Goal: Task Accomplishment & Management: Manage account settings

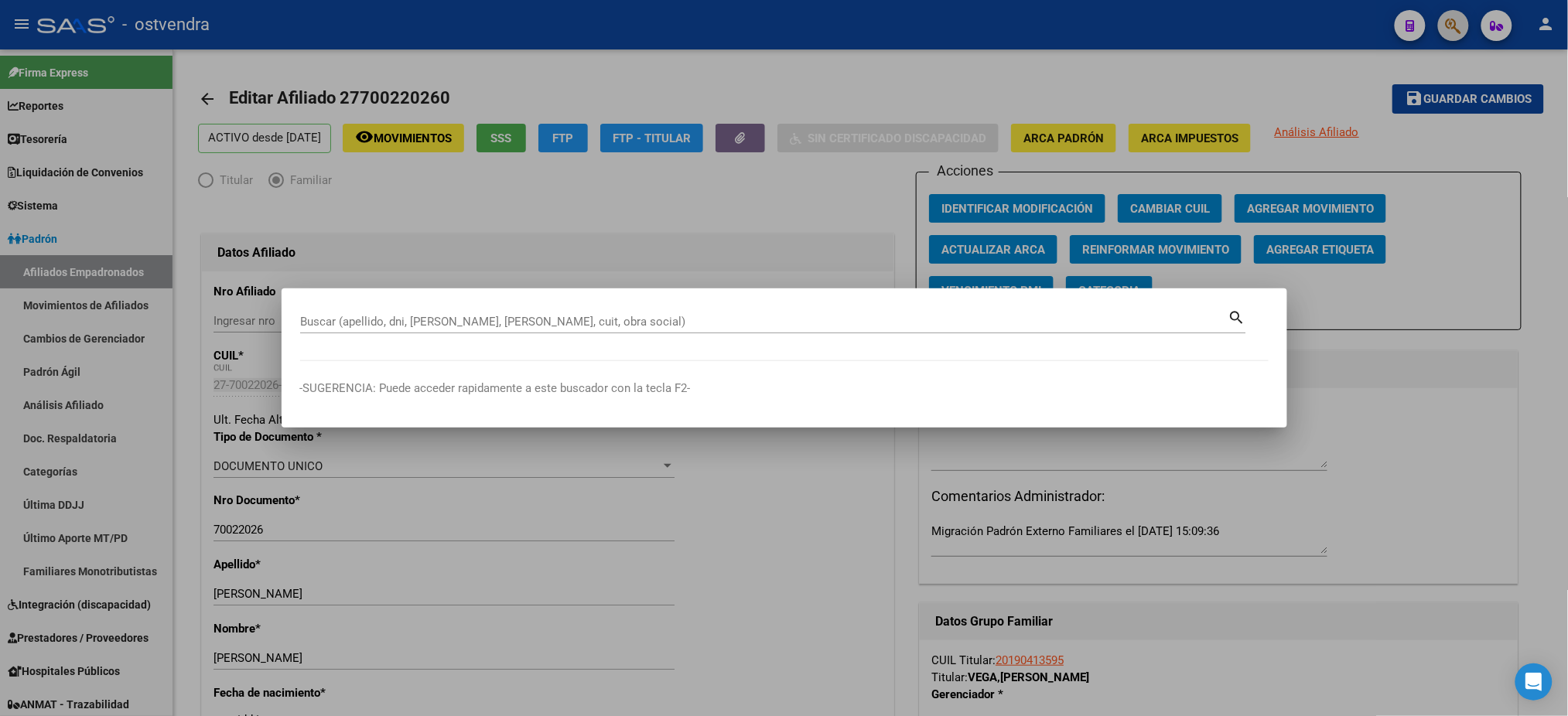
scroll to position [301, 0]
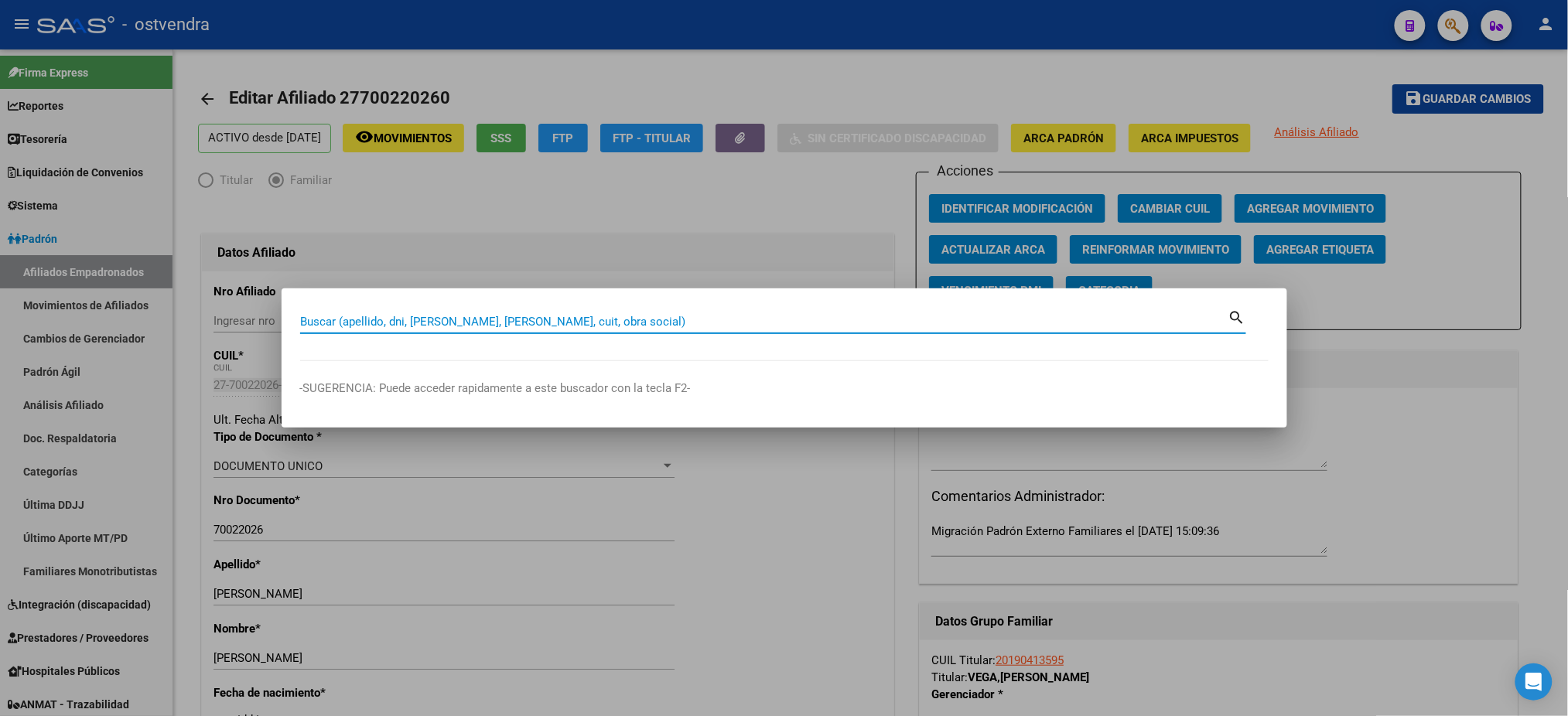
paste input "38621494"
type input "38621494"
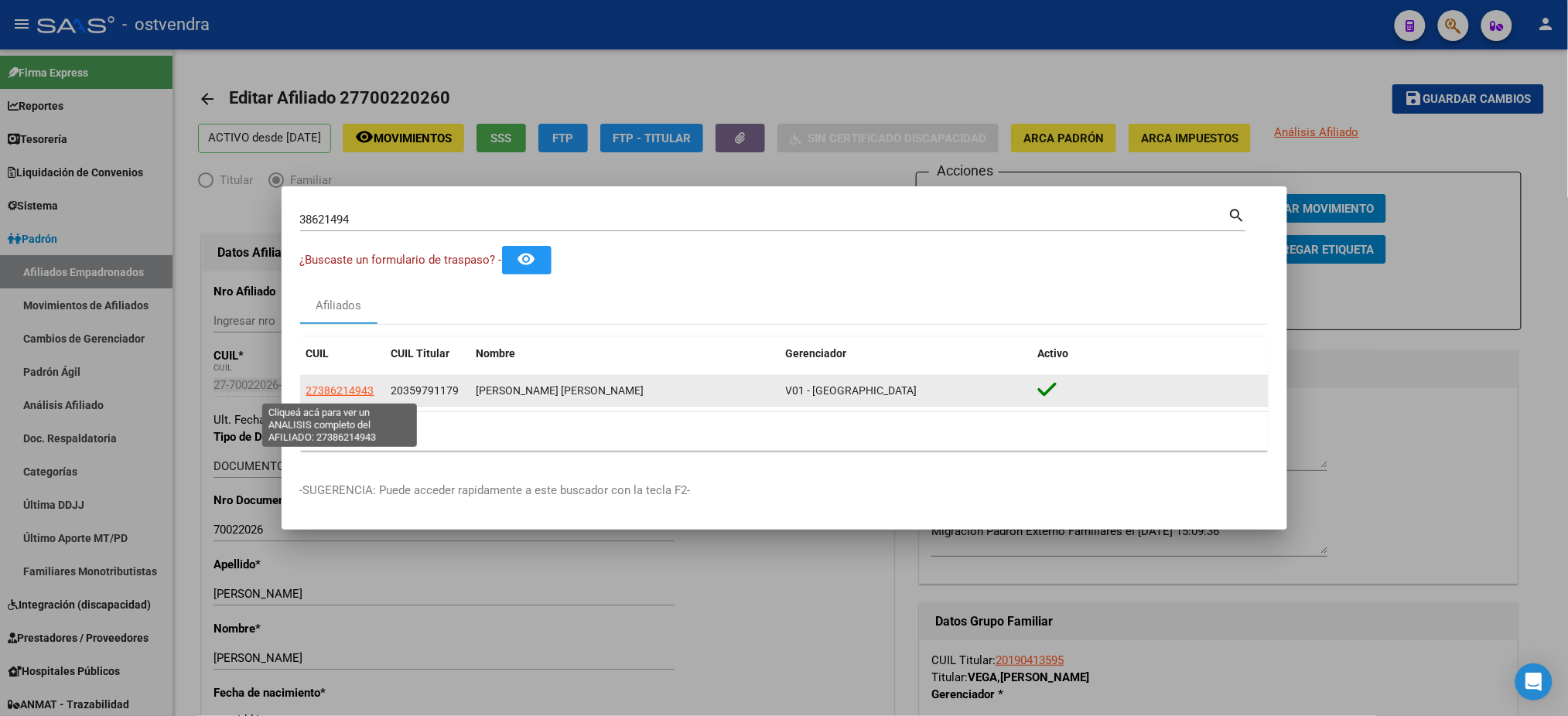
click at [335, 385] on span "27386214943" at bounding box center [340, 390] width 68 height 12
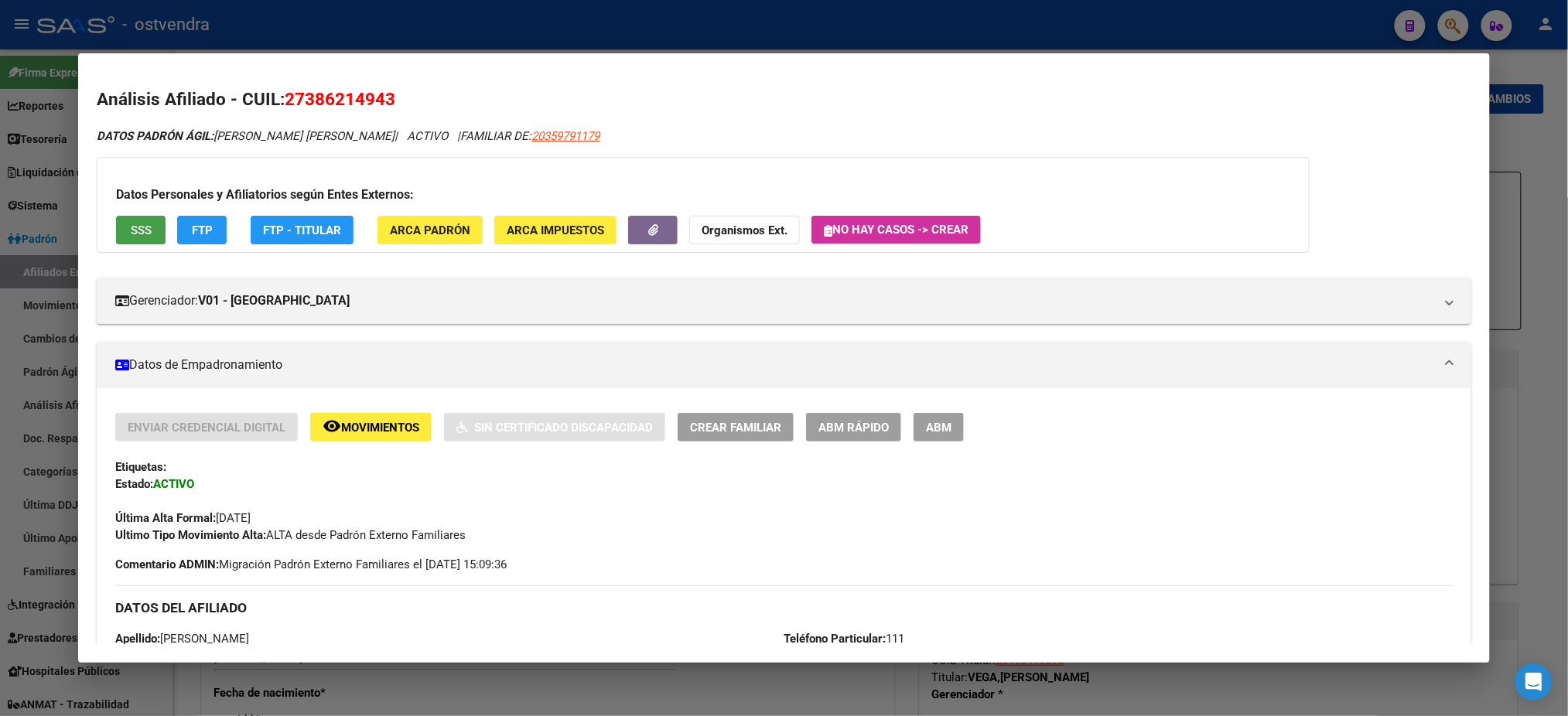
click at [142, 226] on span "SSS" at bounding box center [141, 231] width 21 height 14
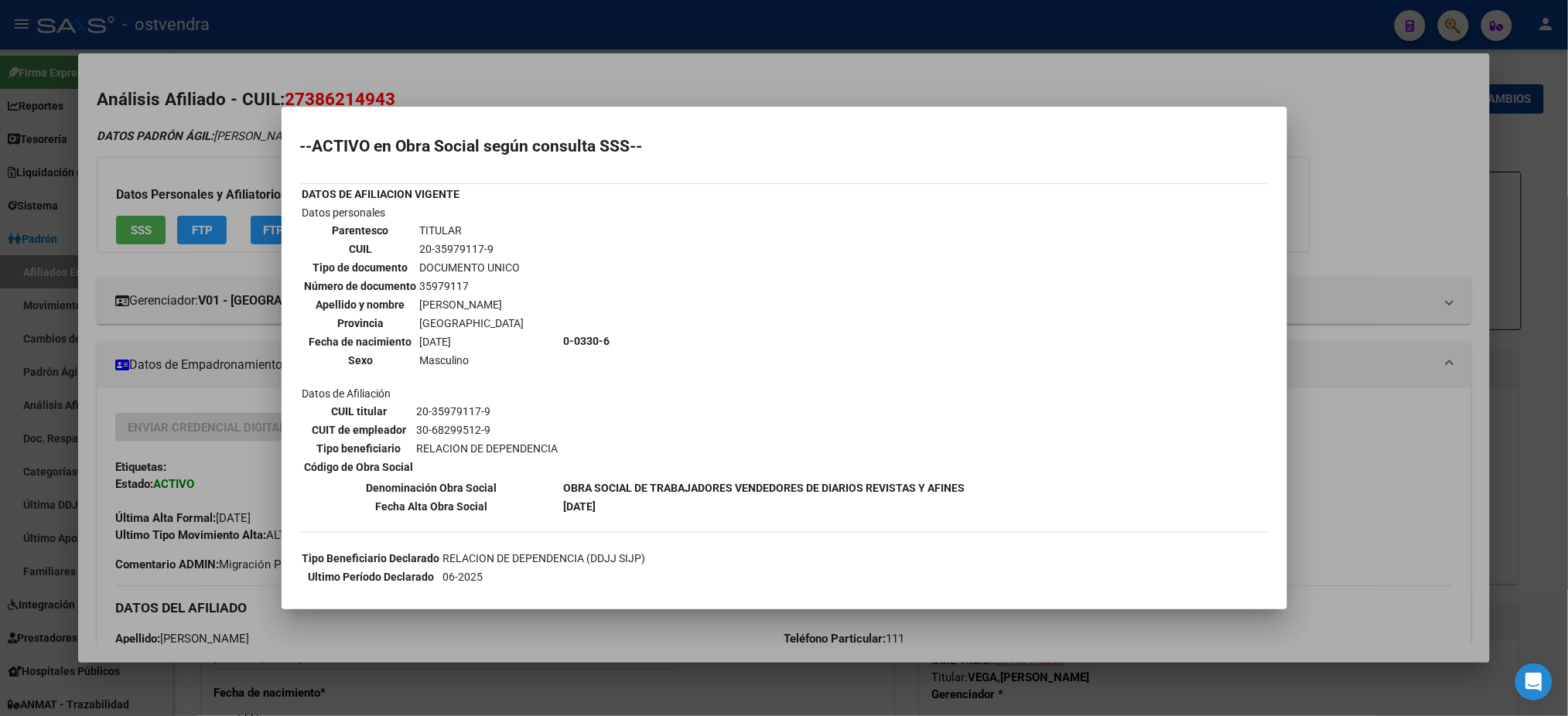
click at [188, 143] on div at bounding box center [784, 358] width 1568 height 716
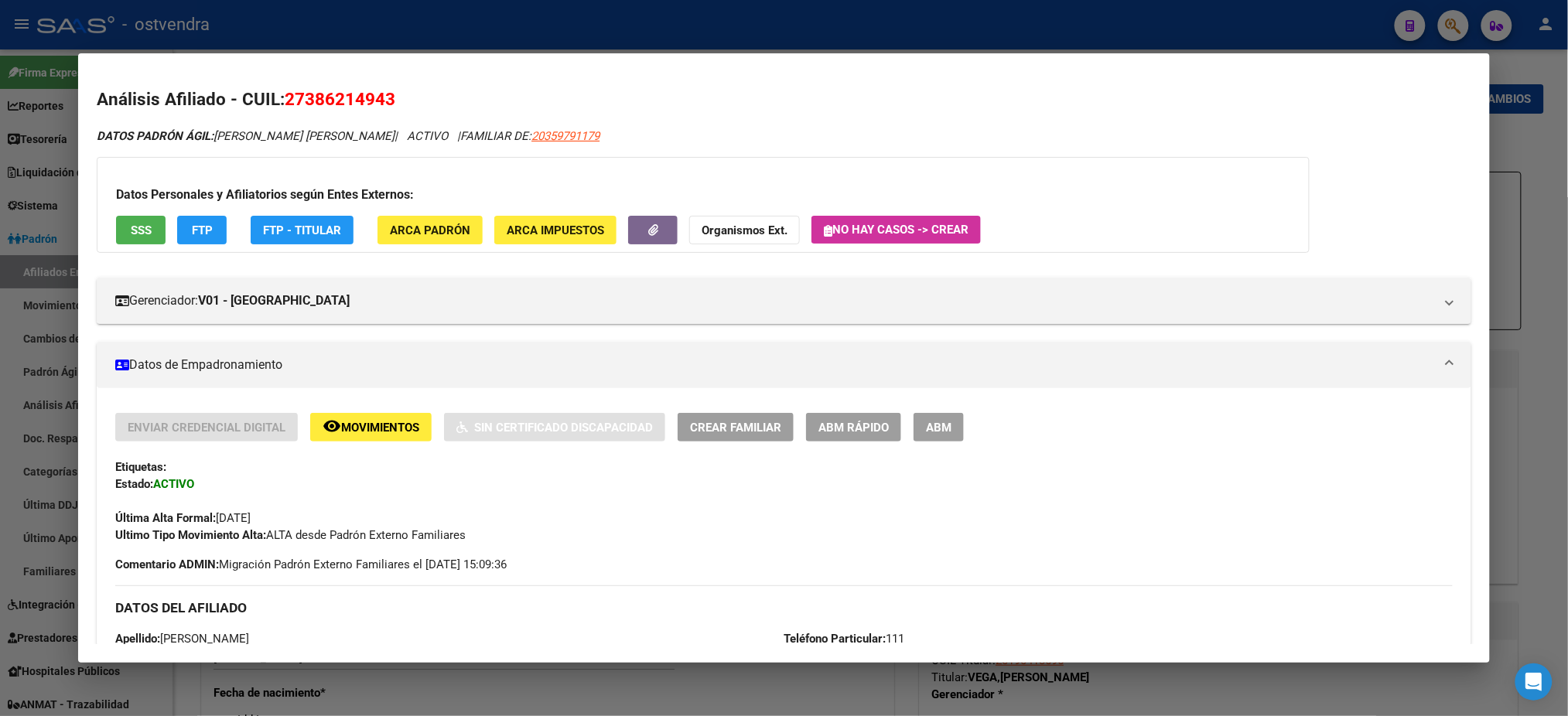
click at [913, 595] on div "DATOS DEL AFILIADO" at bounding box center [784, 608] width 1336 height 45
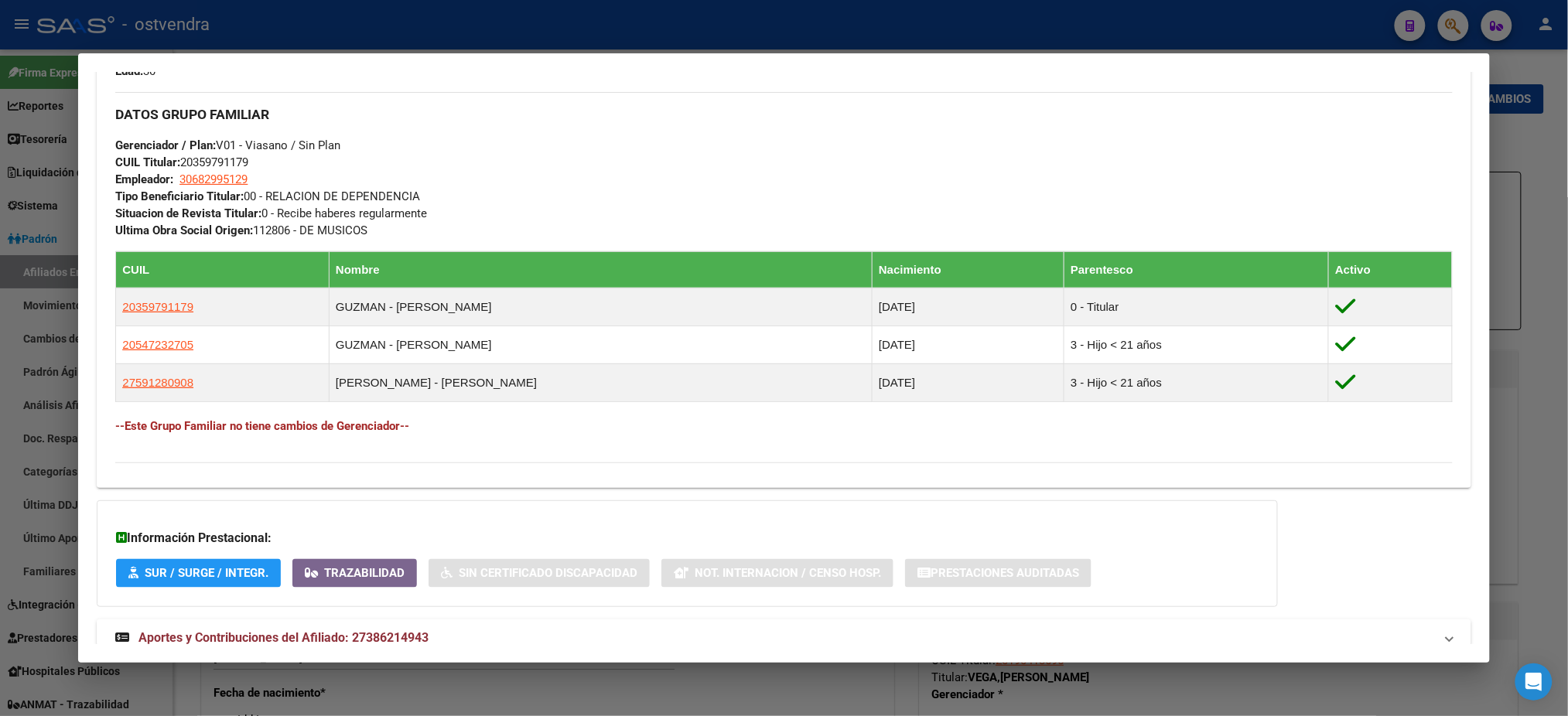
scroll to position [802, 0]
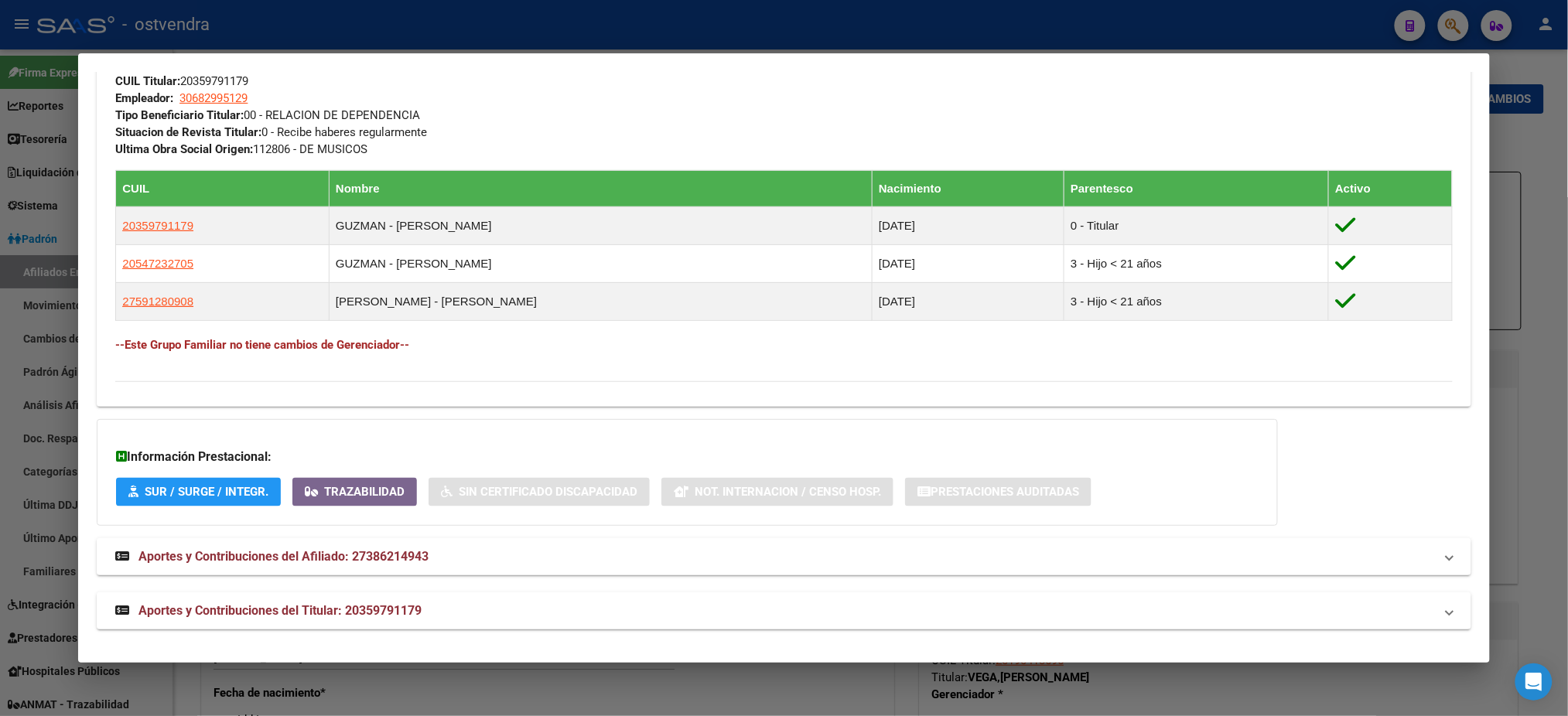
drag, startPoint x: 1496, startPoint y: 257, endPoint x: 1532, endPoint y: 588, distance: 333.0
type textarea "Análisis Afiliado - CUIL: 27386214943 DATOS PADRÓN ÁGIL: [PERSON_NAME] [PERSON_…"
click at [1532, 588] on div "38621494 Buscar (apellido, dni, cuil, nro traspaso, cuit, obra social) search ¿…" at bounding box center [784, 358] width 1568 height 716
click at [1279, 608] on mat-panel-title "Aportes y Contribuciones del Titular: 20359791179" at bounding box center [774, 610] width 1318 height 19
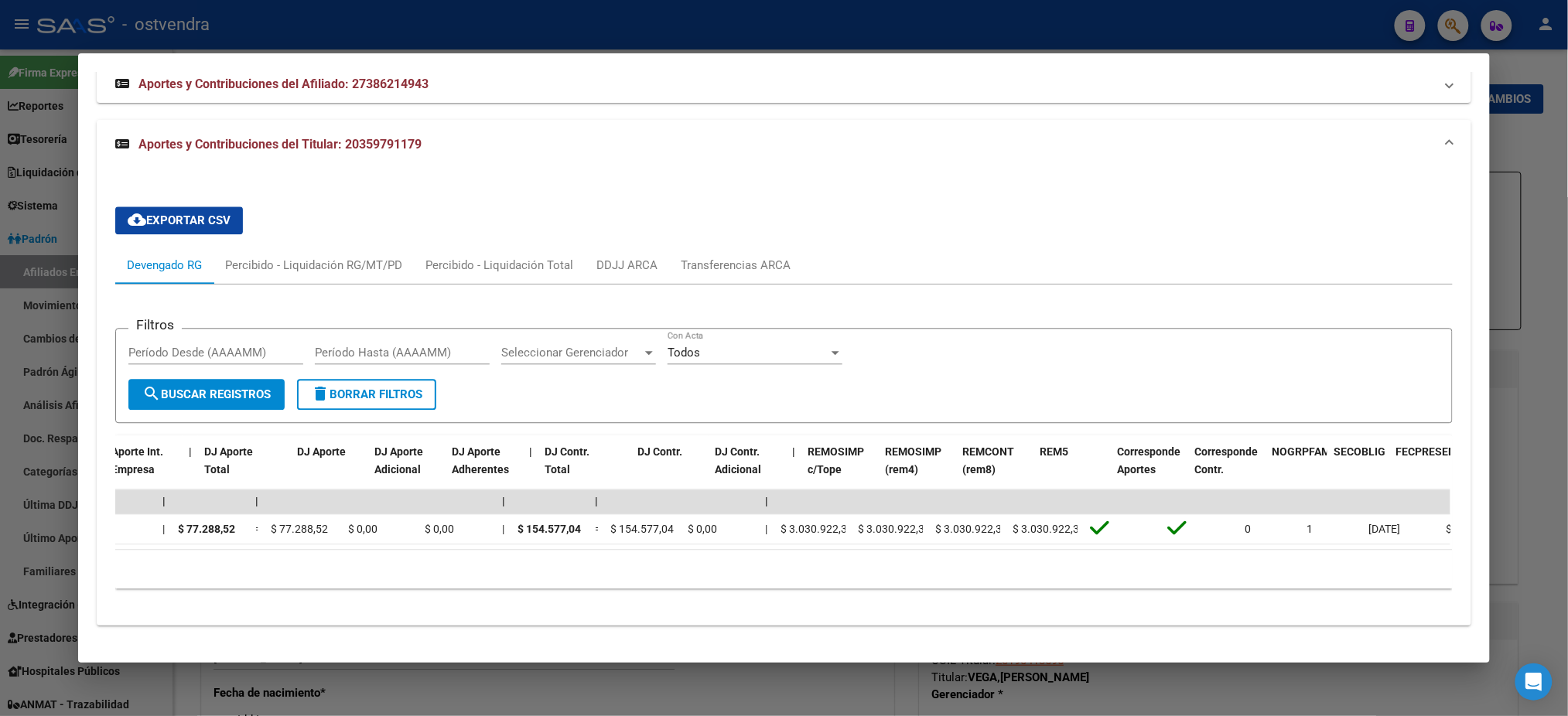
scroll to position [0, 0]
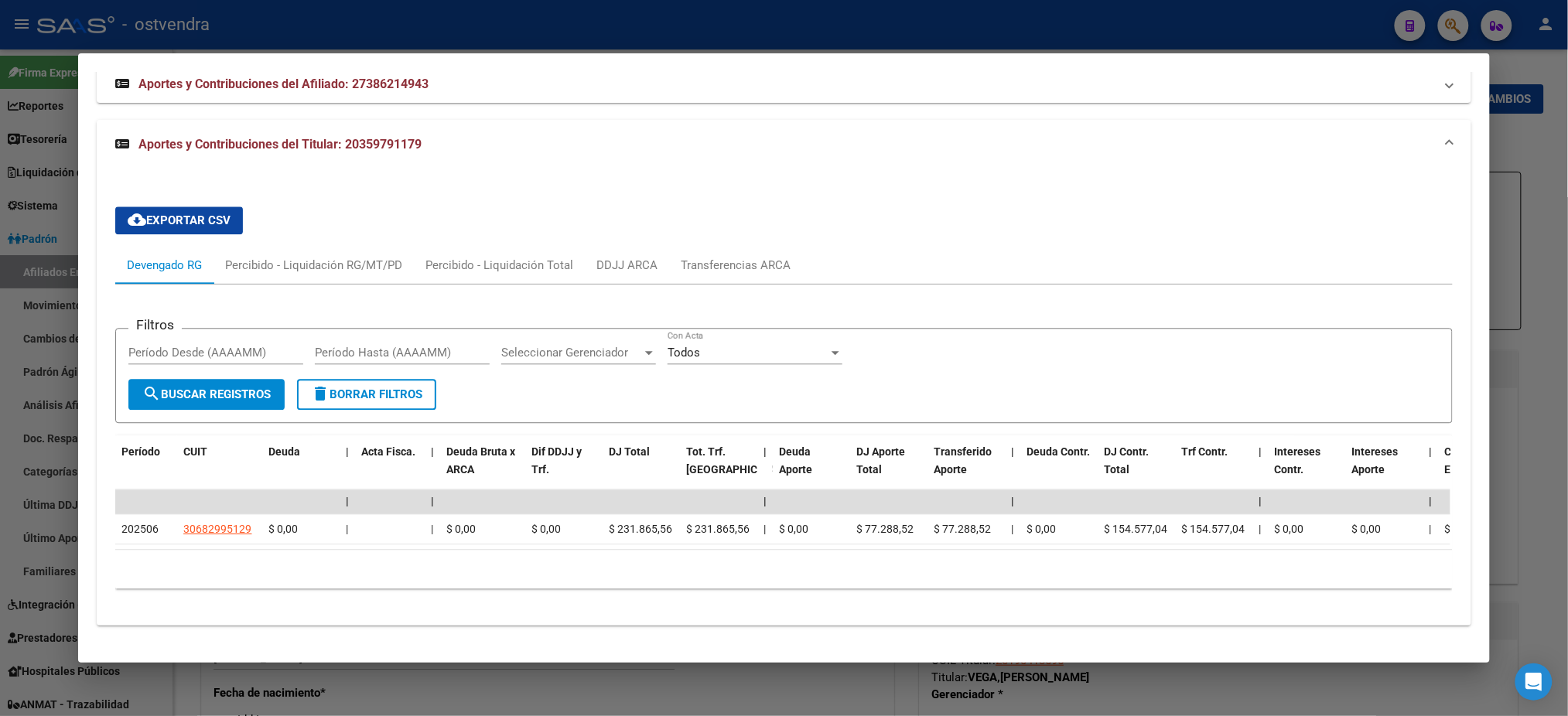
click at [1083, 247] on div "Devengado RG Percibido - Liquidación RG/MT/PD Percibido - Liquidación Total DDJ…" at bounding box center [784, 265] width 1336 height 37
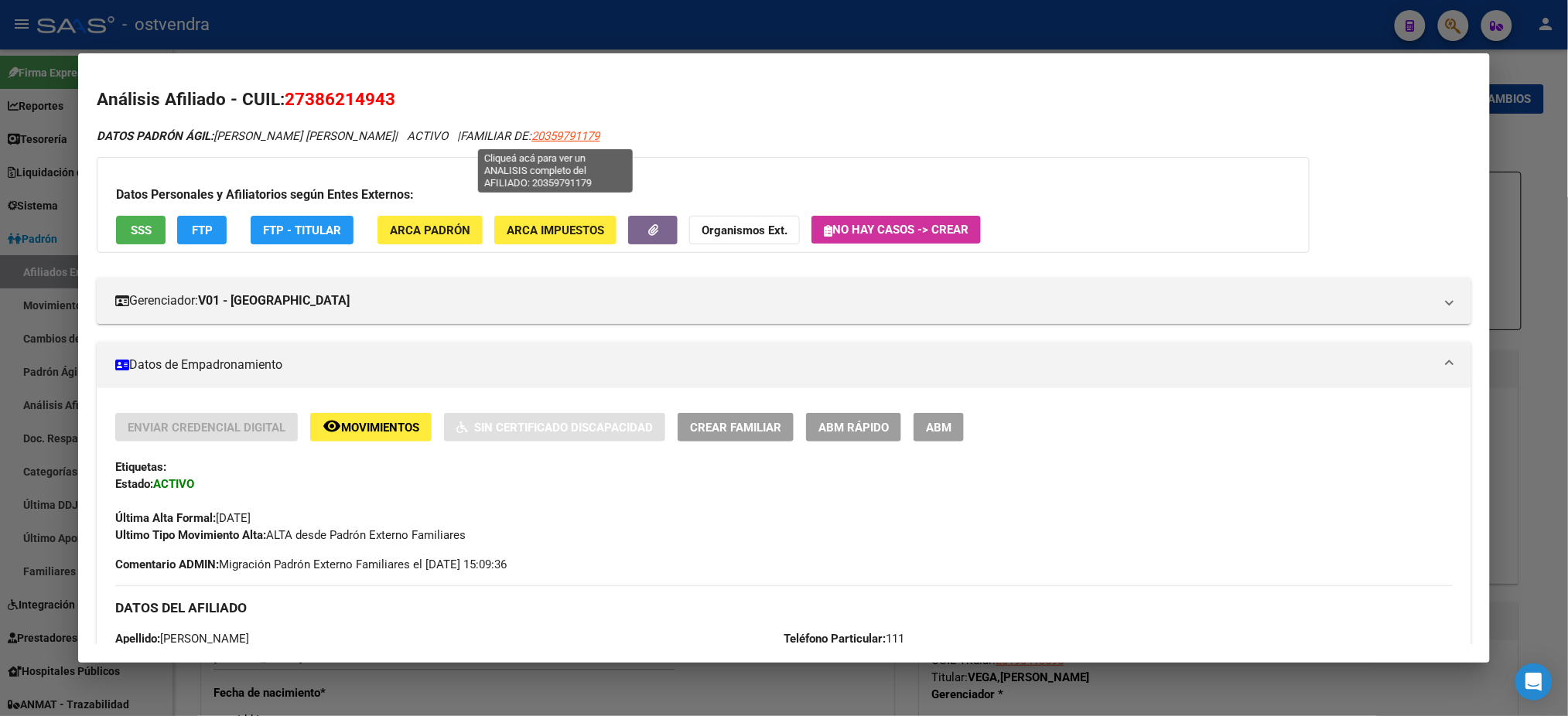
click at [563, 135] on span "20359791179" at bounding box center [565, 137] width 68 height 14
type textarea "20359791179"
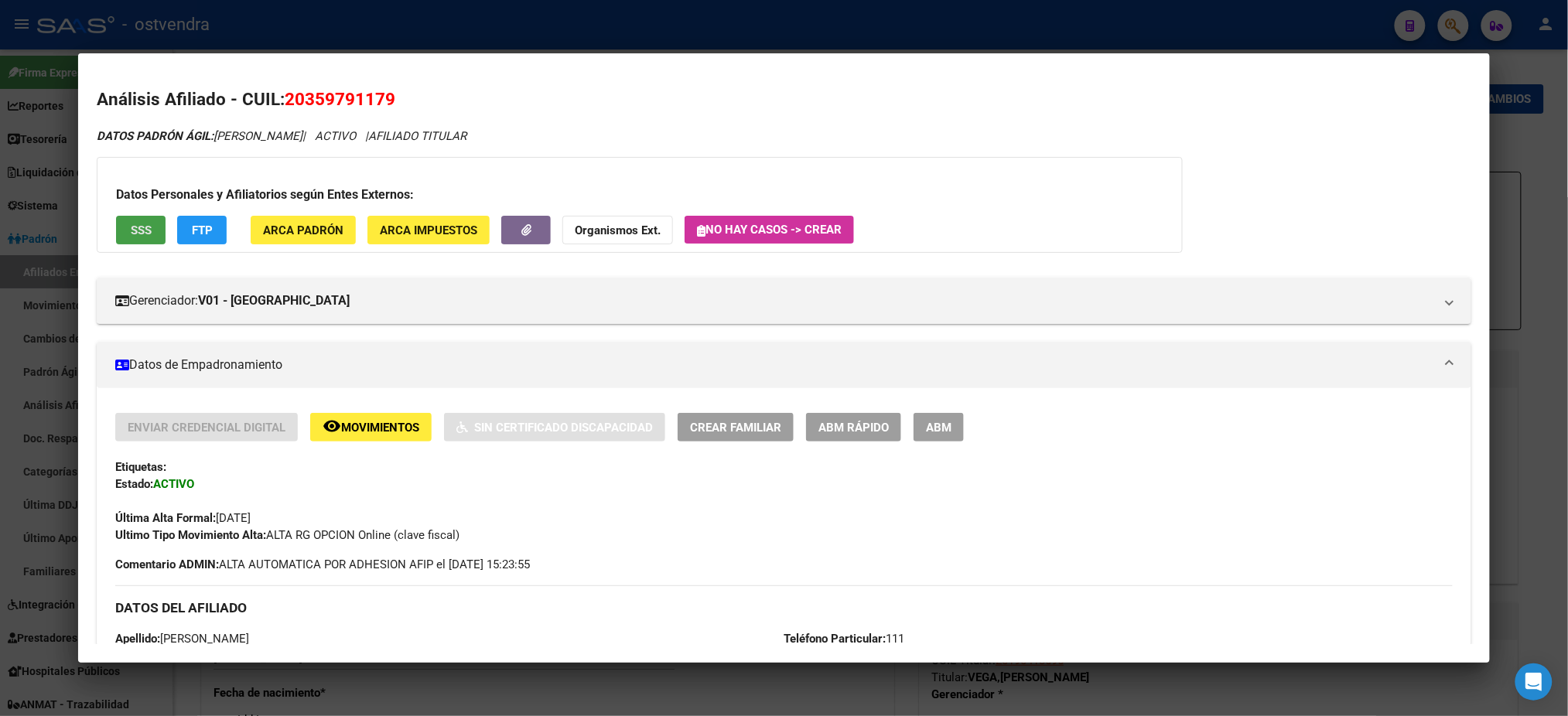
click at [143, 239] on button "SSS" at bounding box center [141, 230] width 50 height 28
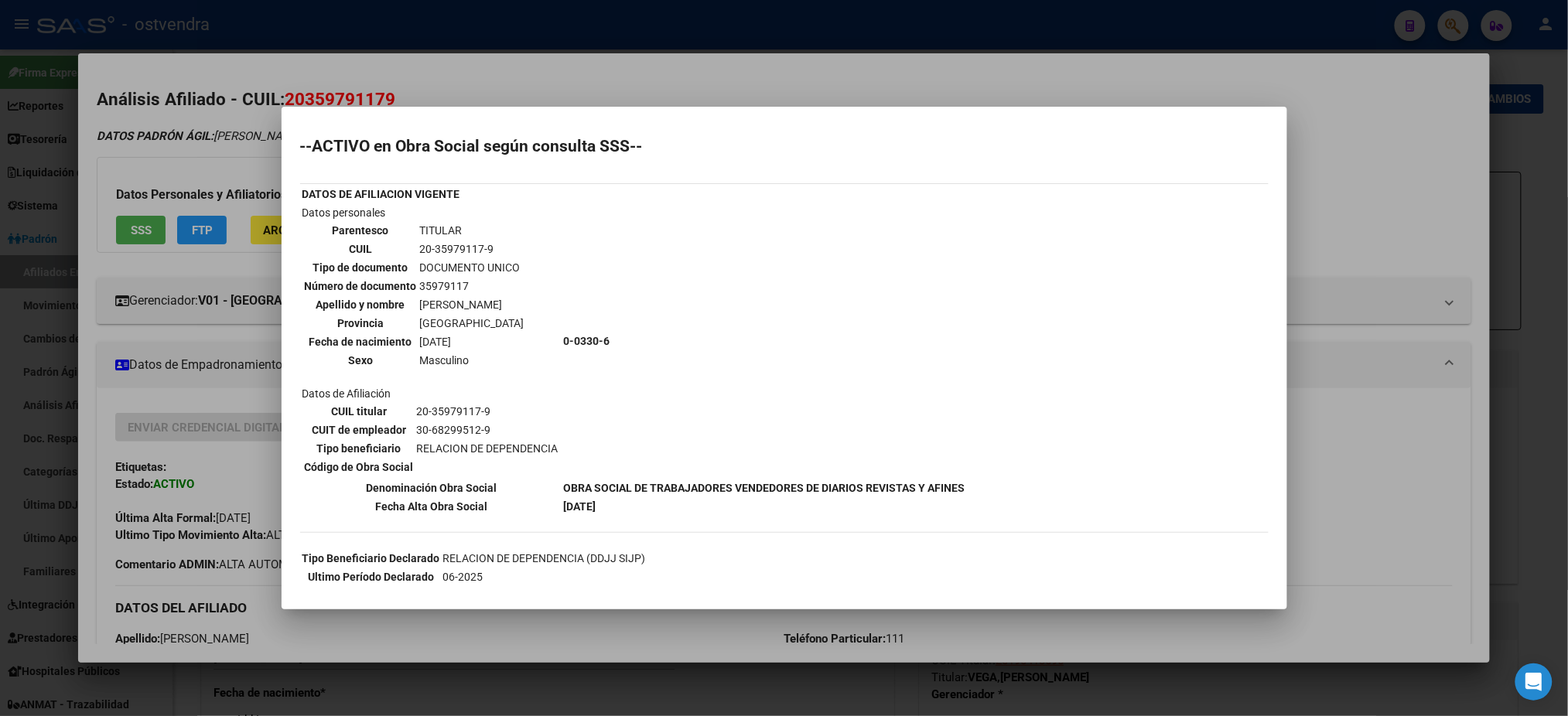
click at [177, 164] on div at bounding box center [784, 358] width 1568 height 716
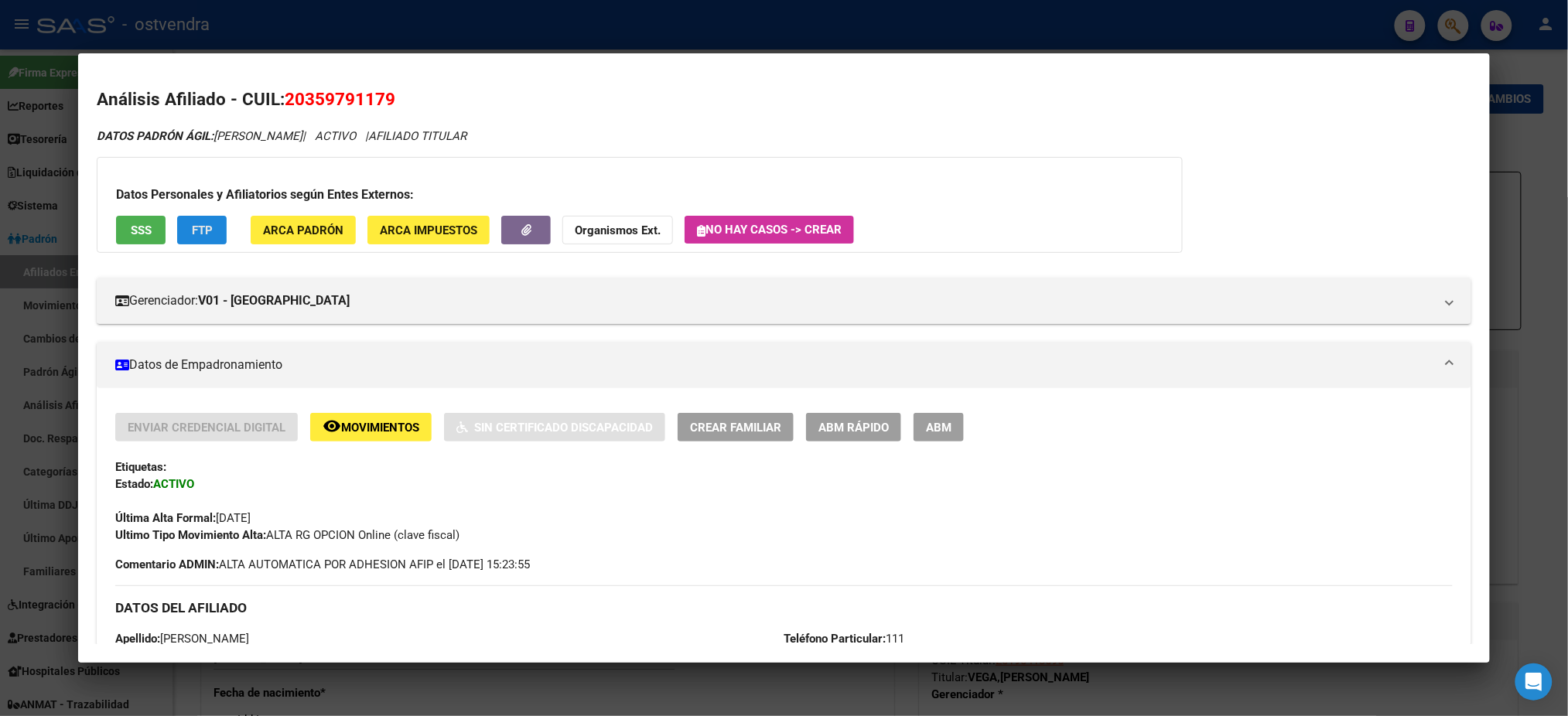
click at [201, 219] on button "FTP" at bounding box center [202, 230] width 50 height 28
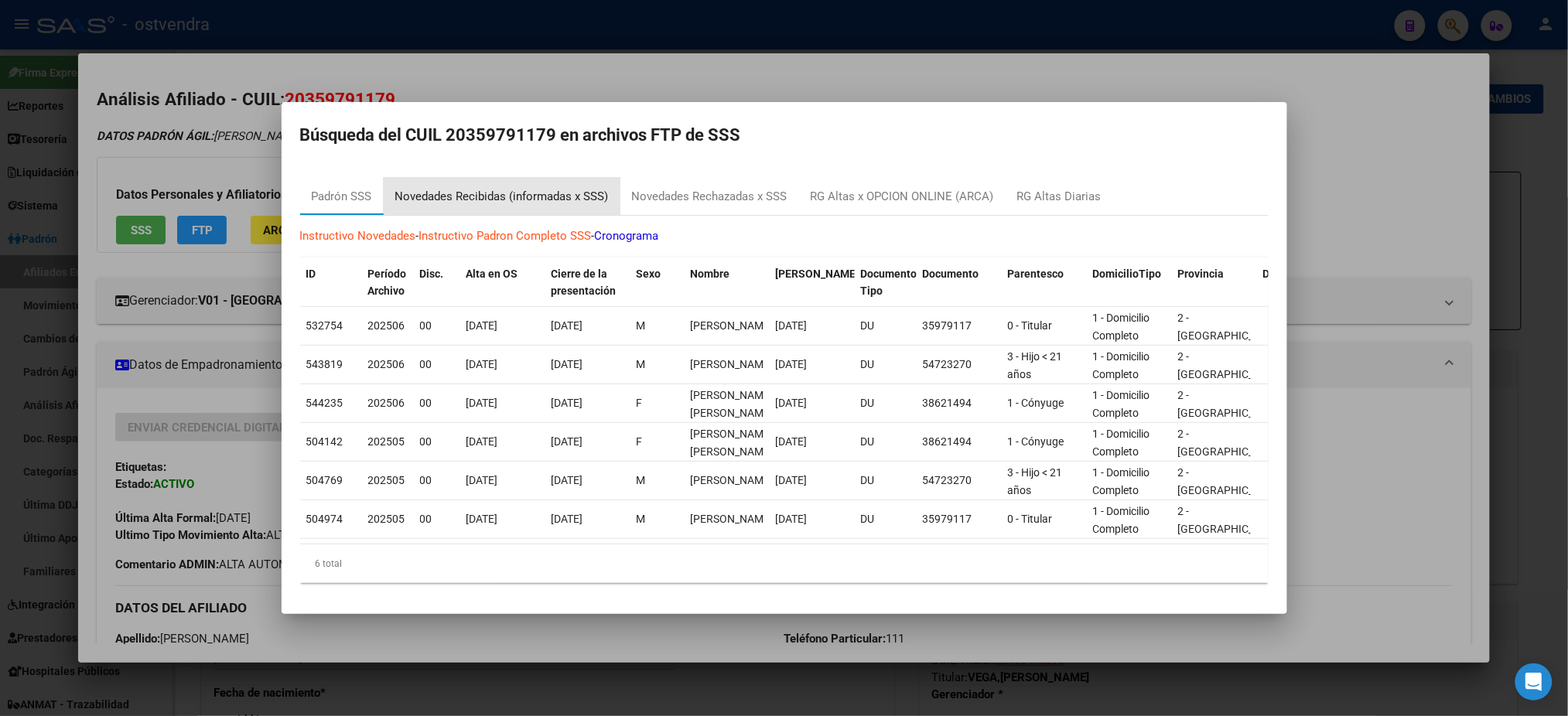
click at [571, 188] on div "Novedades Recibidas (informadas x SSS)" at bounding box center [501, 197] width 214 height 18
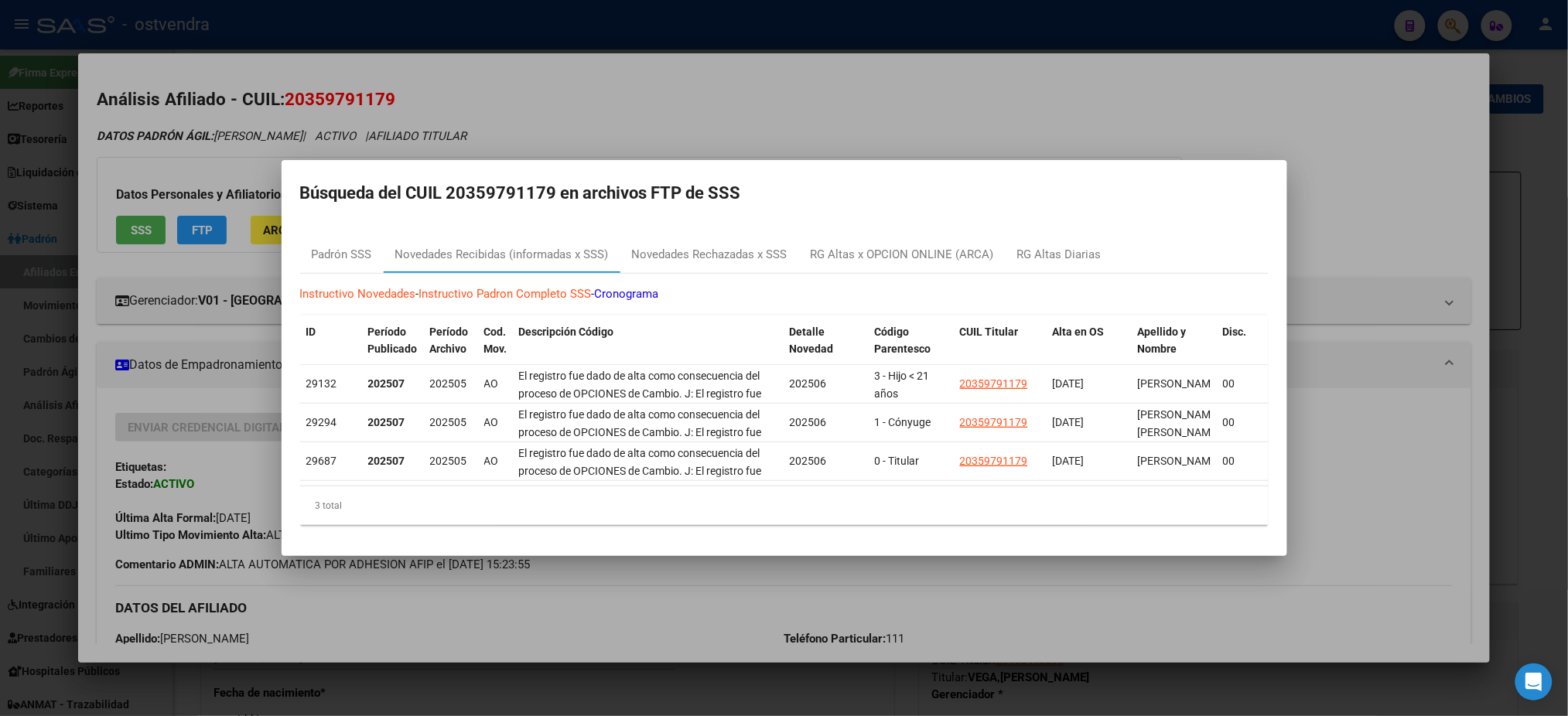
click at [951, 136] on div at bounding box center [784, 358] width 1568 height 716
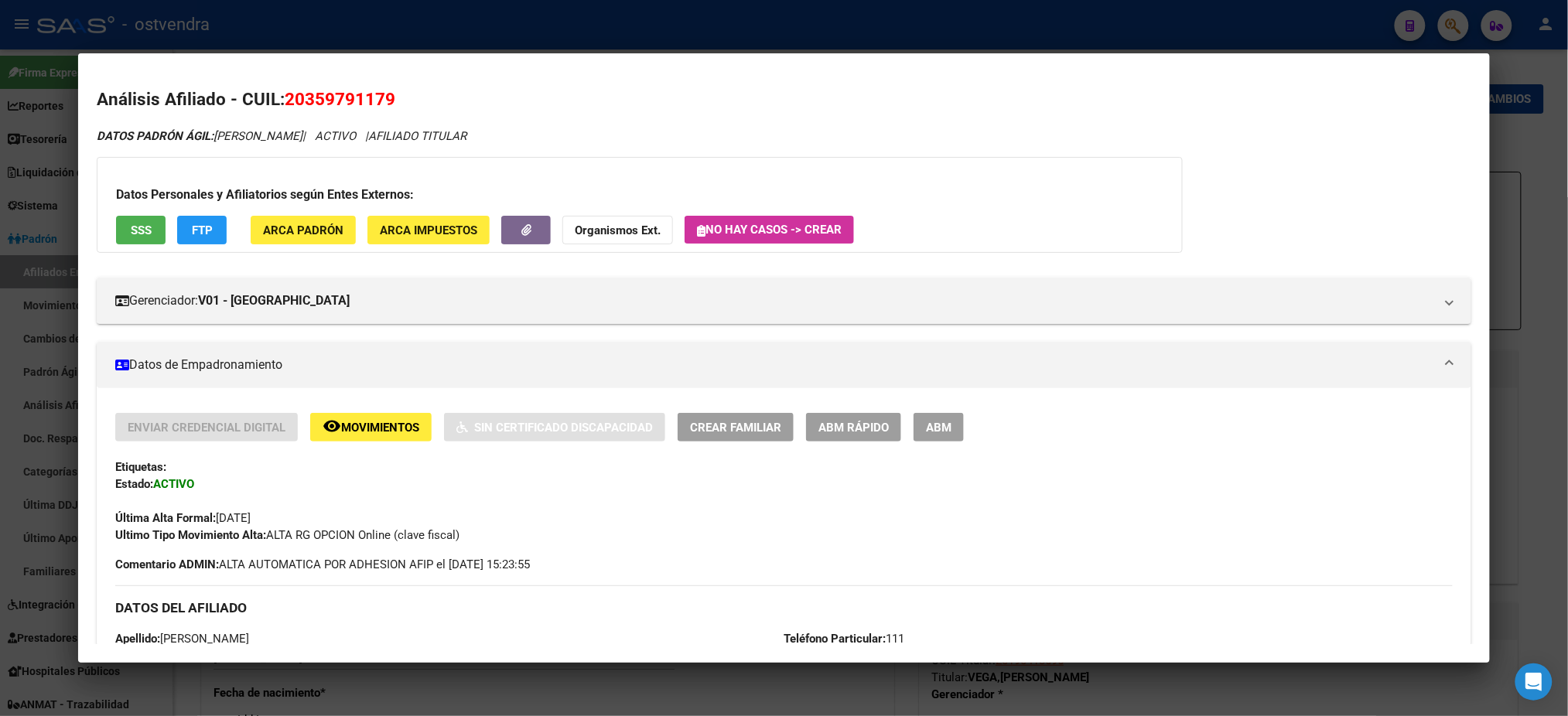
click at [626, 35] on div at bounding box center [784, 358] width 1568 height 716
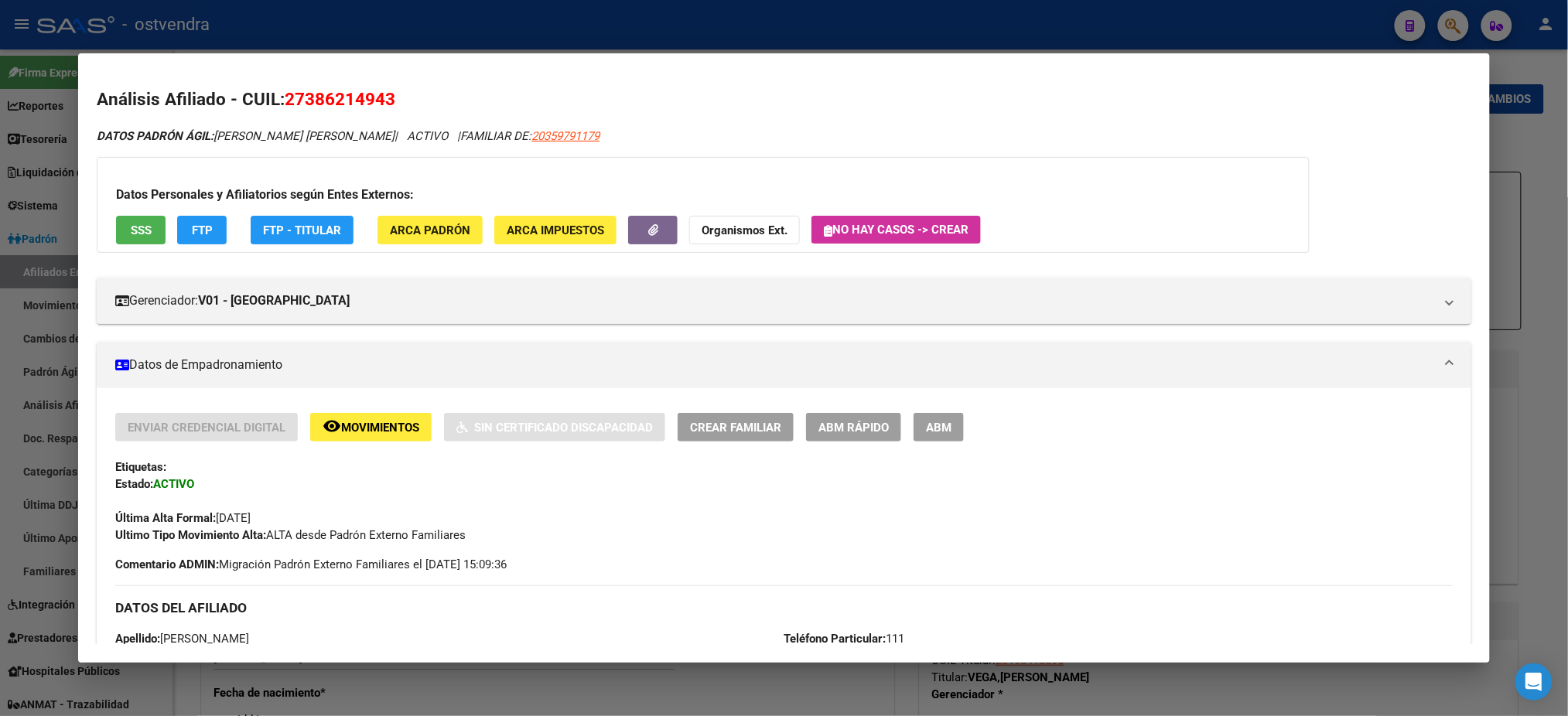
click at [626, 35] on div at bounding box center [784, 358] width 1568 height 716
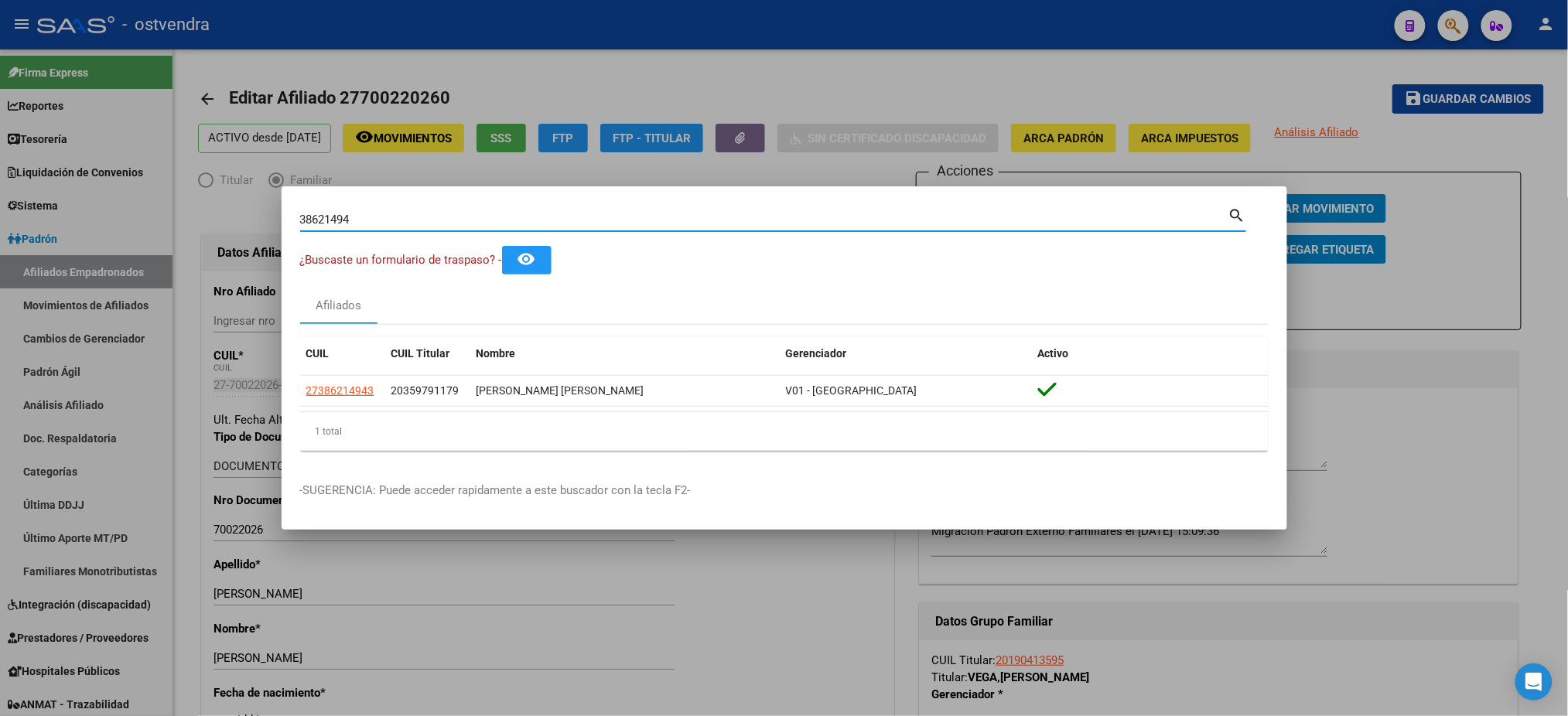
drag, startPoint x: 386, startPoint y: 218, endPoint x: 183, endPoint y: 216, distance: 203.0
click at [183, 216] on div "38621494 Buscar (apellido, dni, cuil, nro traspaso, cuit, obra social) search ¿…" at bounding box center [784, 358] width 1568 height 716
paste input "47096755"
type input "47096755"
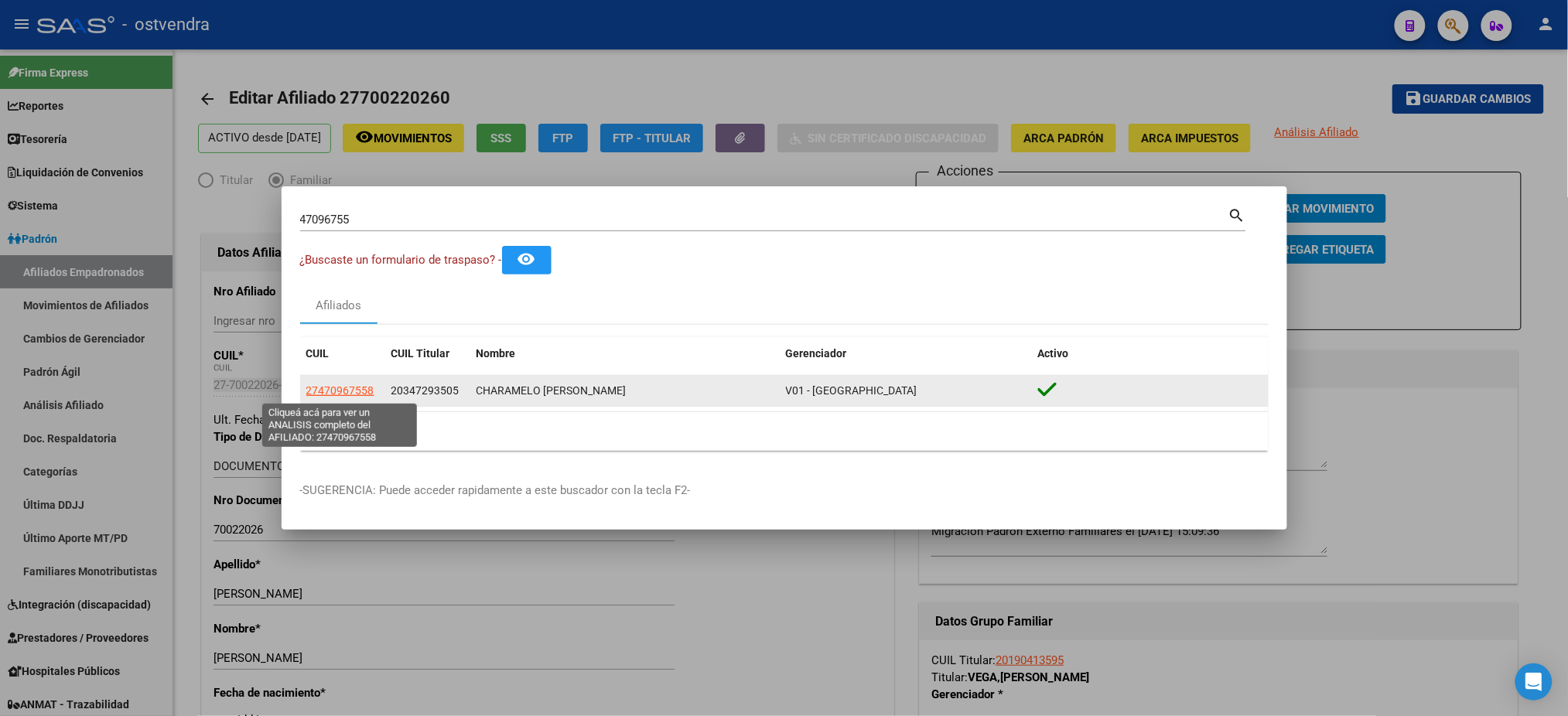
click at [340, 396] on span "27470967558" at bounding box center [340, 390] width 68 height 12
type textarea "27470967558"
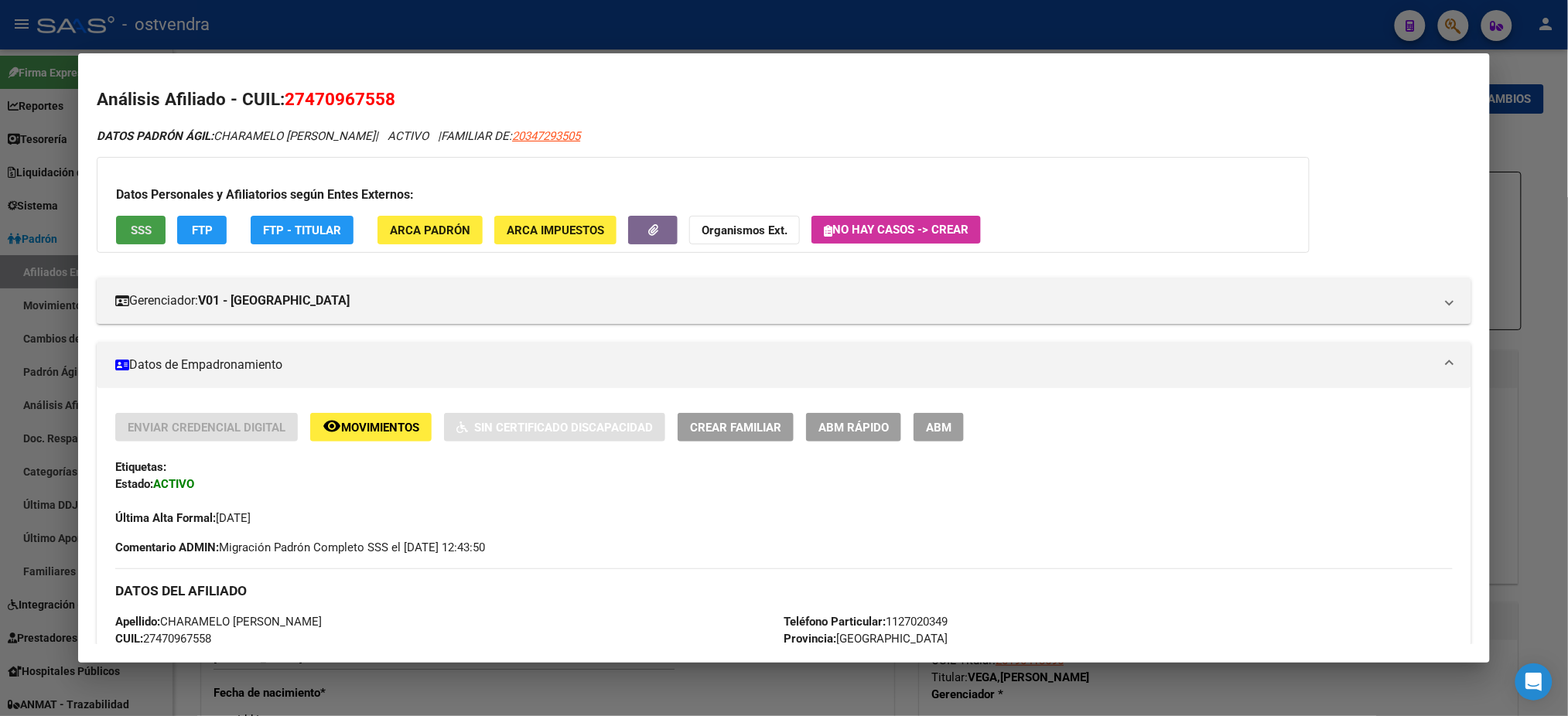
click at [141, 240] on button "SSS" at bounding box center [141, 230] width 50 height 28
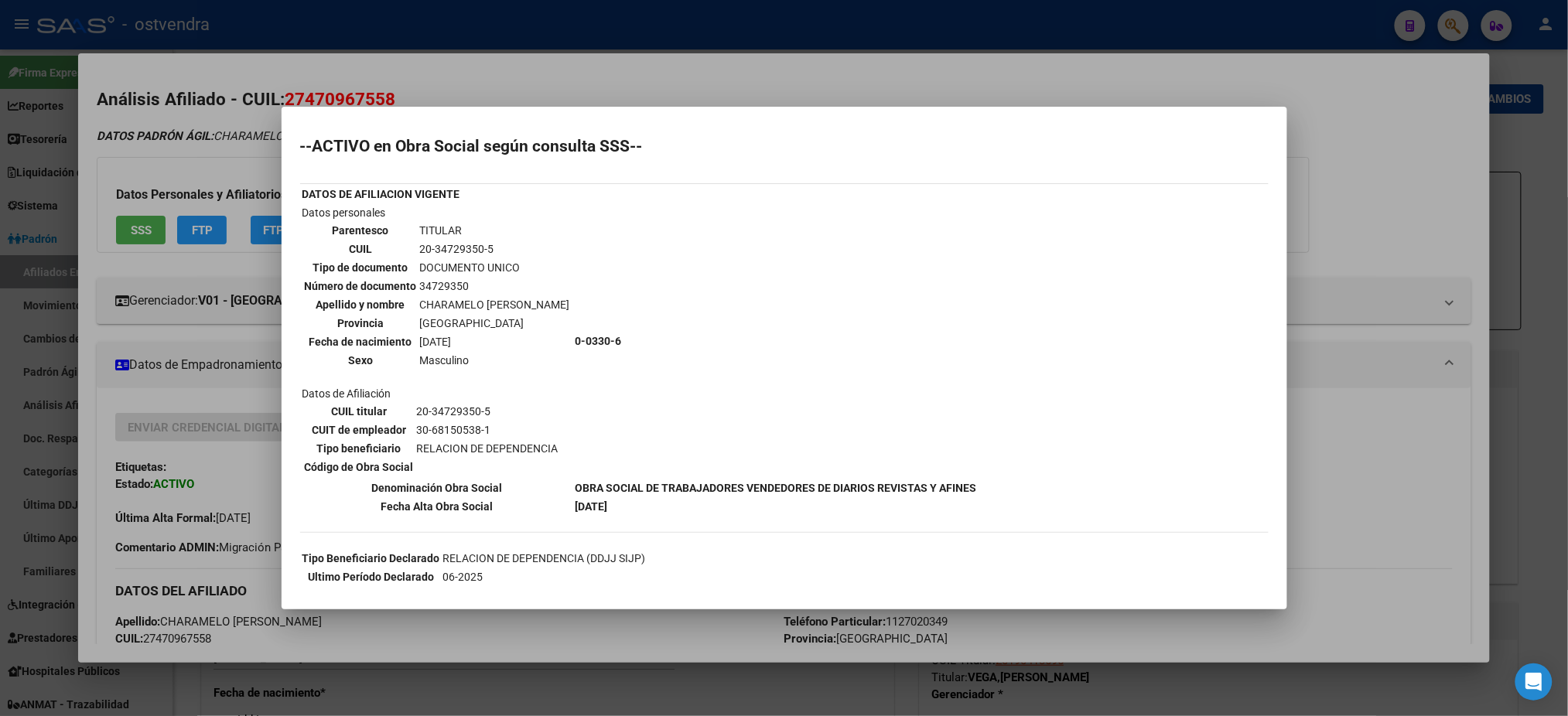
click at [181, 179] on div at bounding box center [784, 358] width 1568 height 716
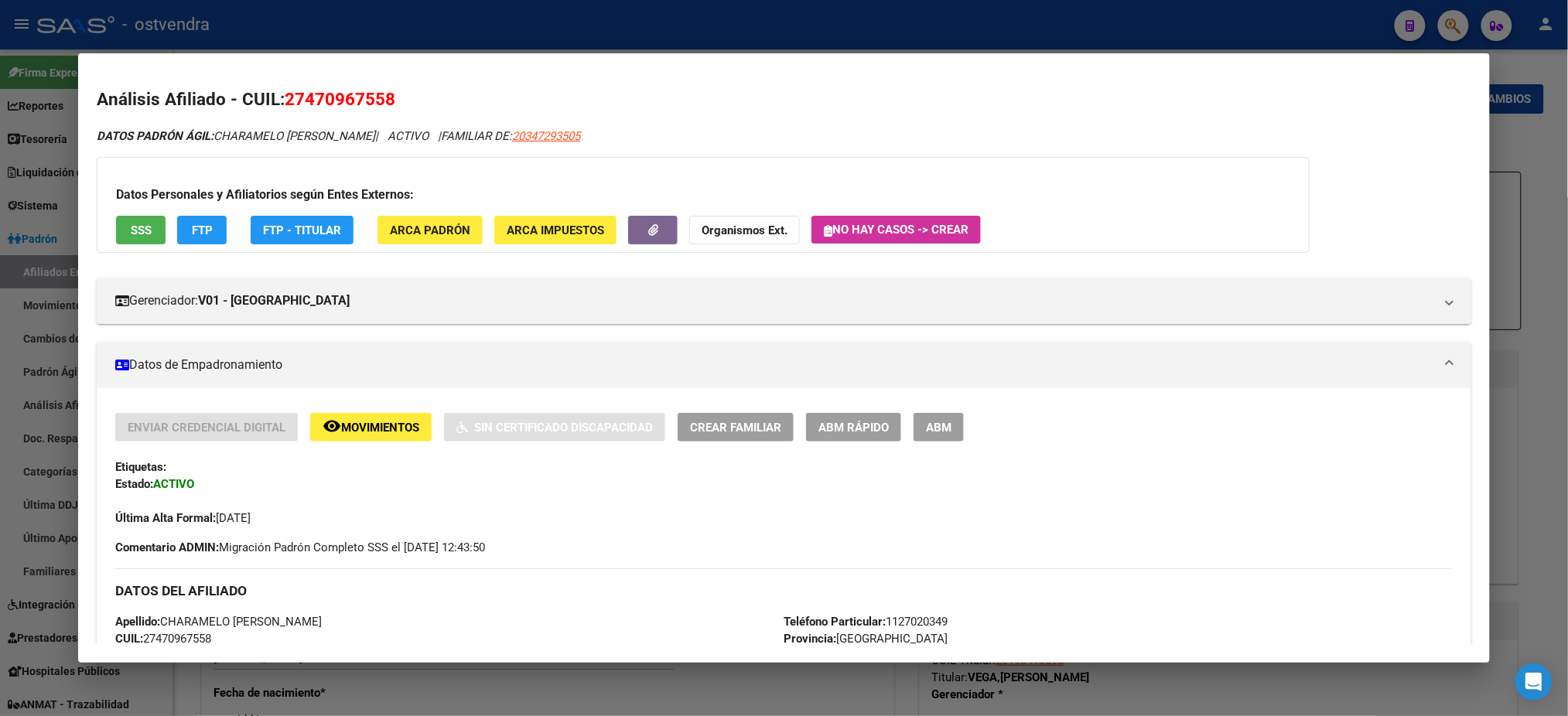
click at [617, 16] on div at bounding box center [784, 358] width 1568 height 716
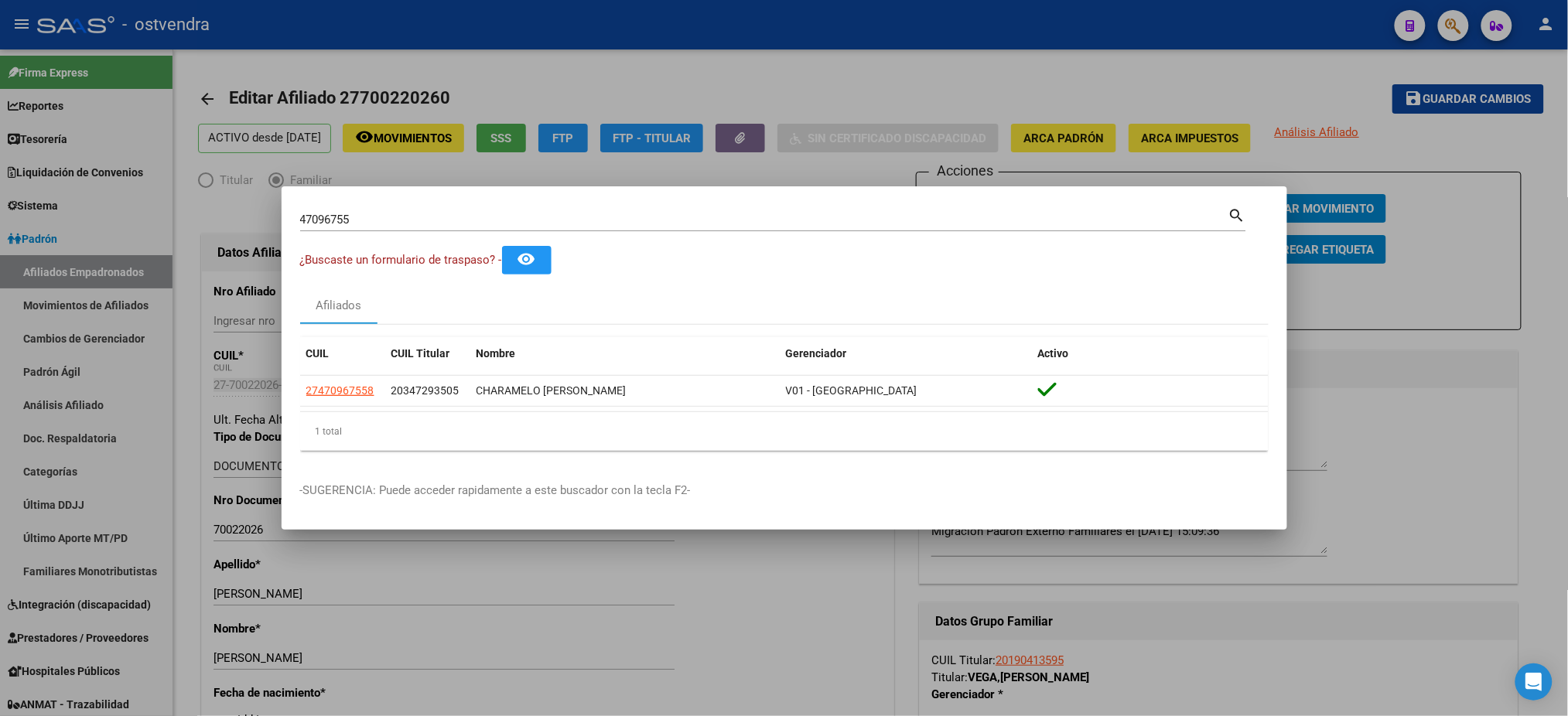
drag, startPoint x: 372, startPoint y: 211, endPoint x: 377, endPoint y: 224, distance: 13.9
click at [377, 224] on div "47096755 Buscar (apellido, dni, [PERSON_NAME], [PERSON_NAME], cuit, obra social)" at bounding box center [764, 219] width 928 height 23
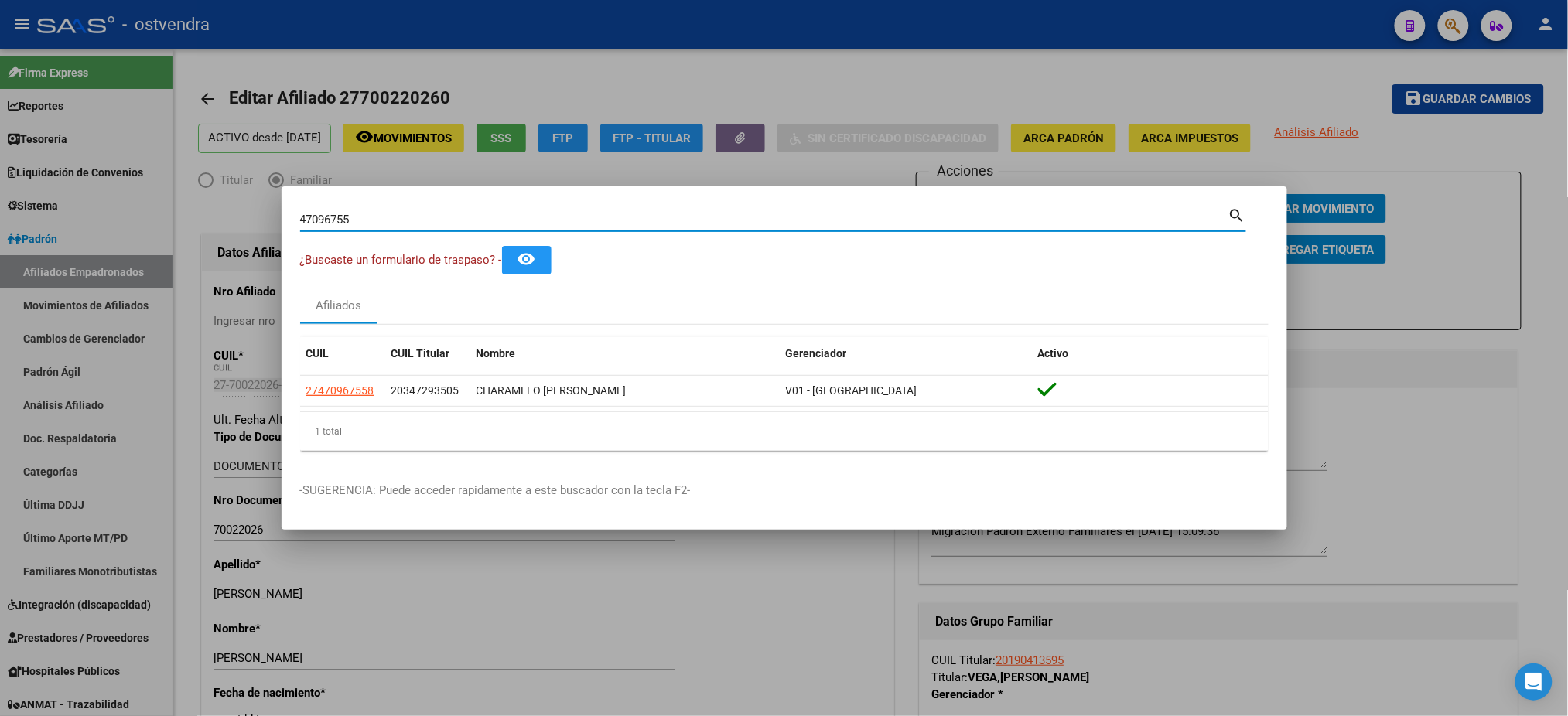
drag, startPoint x: 377, startPoint y: 224, endPoint x: 227, endPoint y: 209, distance: 150.7
click at [227, 209] on div "47096755 Buscar (apellido, dni, cuil, nro traspaso, cuit, obra social) search ¿…" at bounding box center [784, 358] width 1568 height 716
paste input "31774801"
type input "31774801"
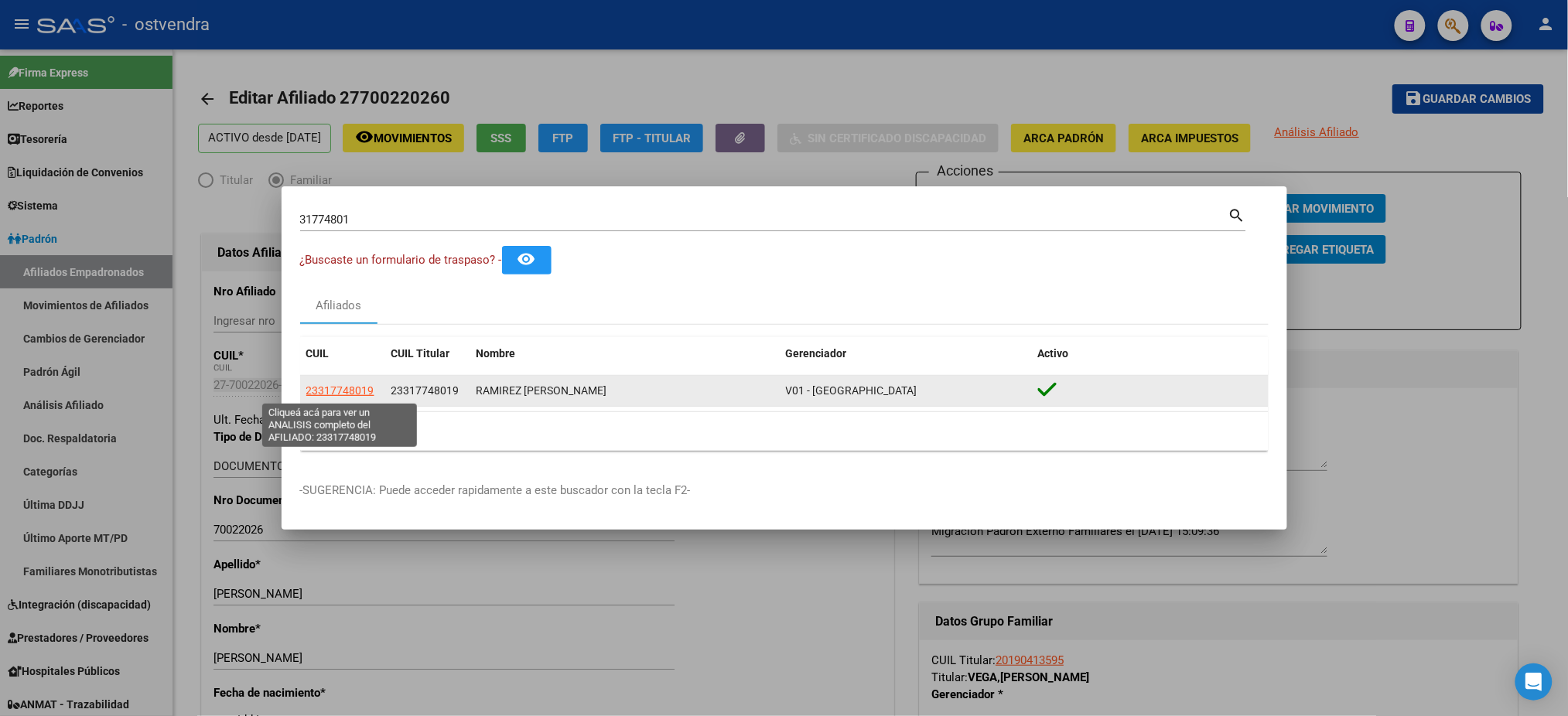
click at [339, 389] on span "23317748019" at bounding box center [340, 390] width 68 height 12
type textarea "23317748019"
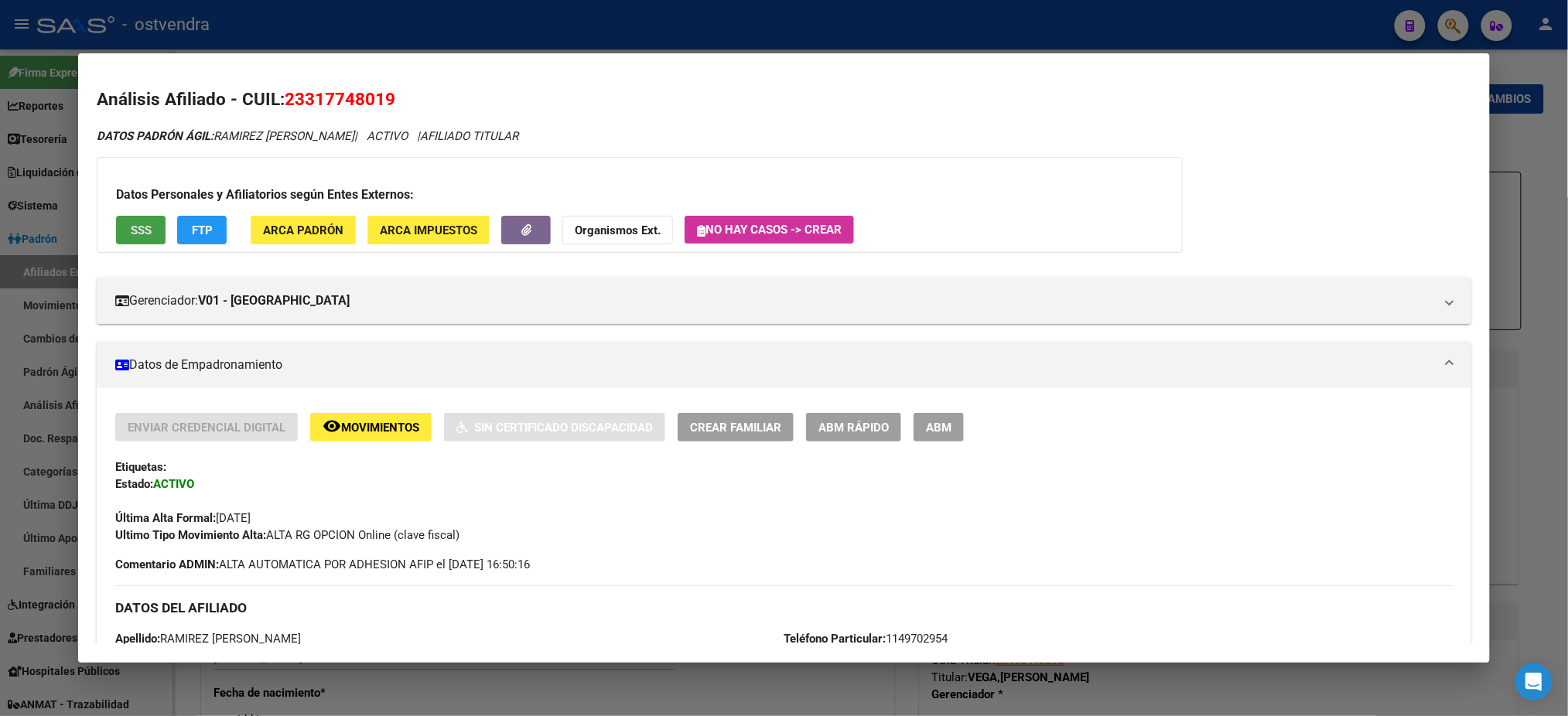
click at [130, 232] on span "SSS" at bounding box center [141, 231] width 21 height 14
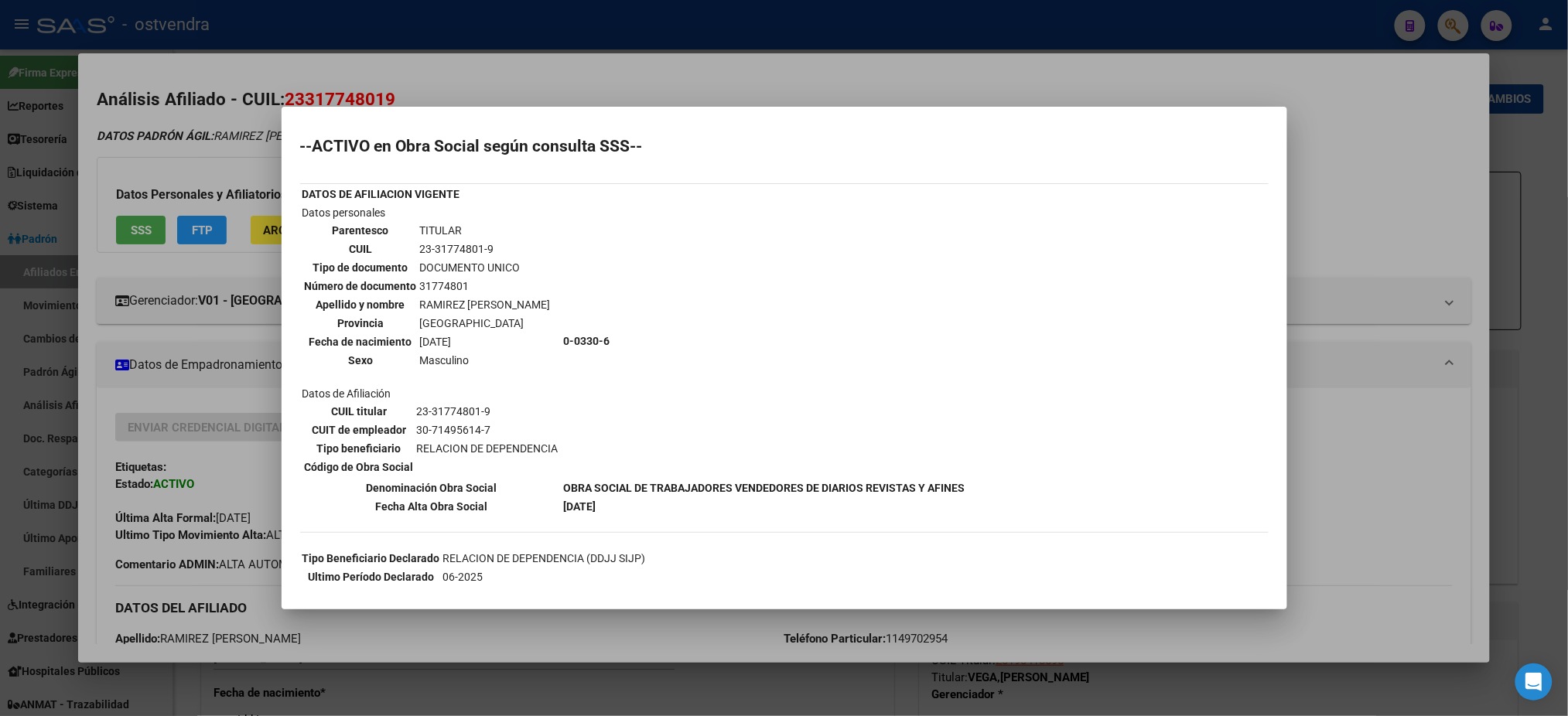
click at [738, 60] on div at bounding box center [784, 358] width 1568 height 716
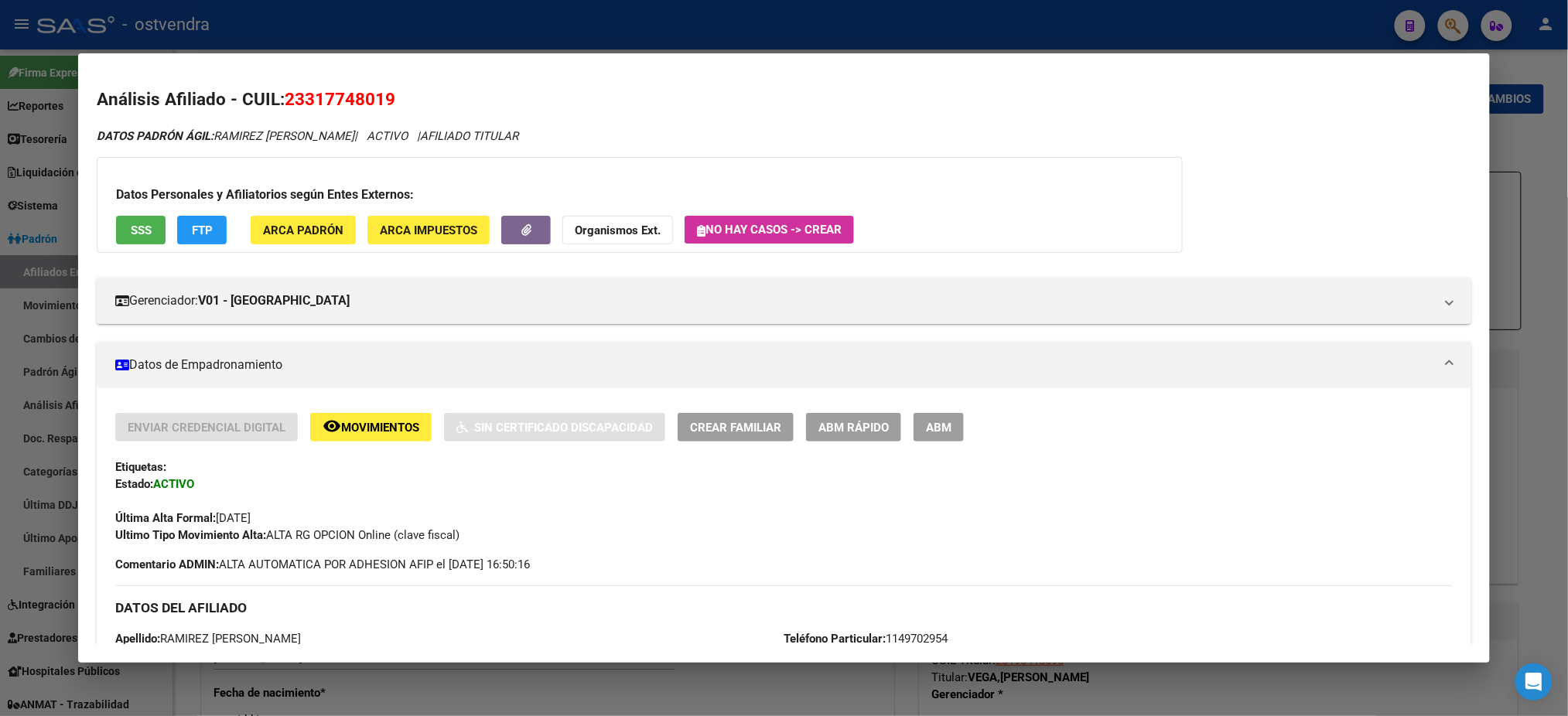
click at [782, 45] on div at bounding box center [784, 358] width 1568 height 716
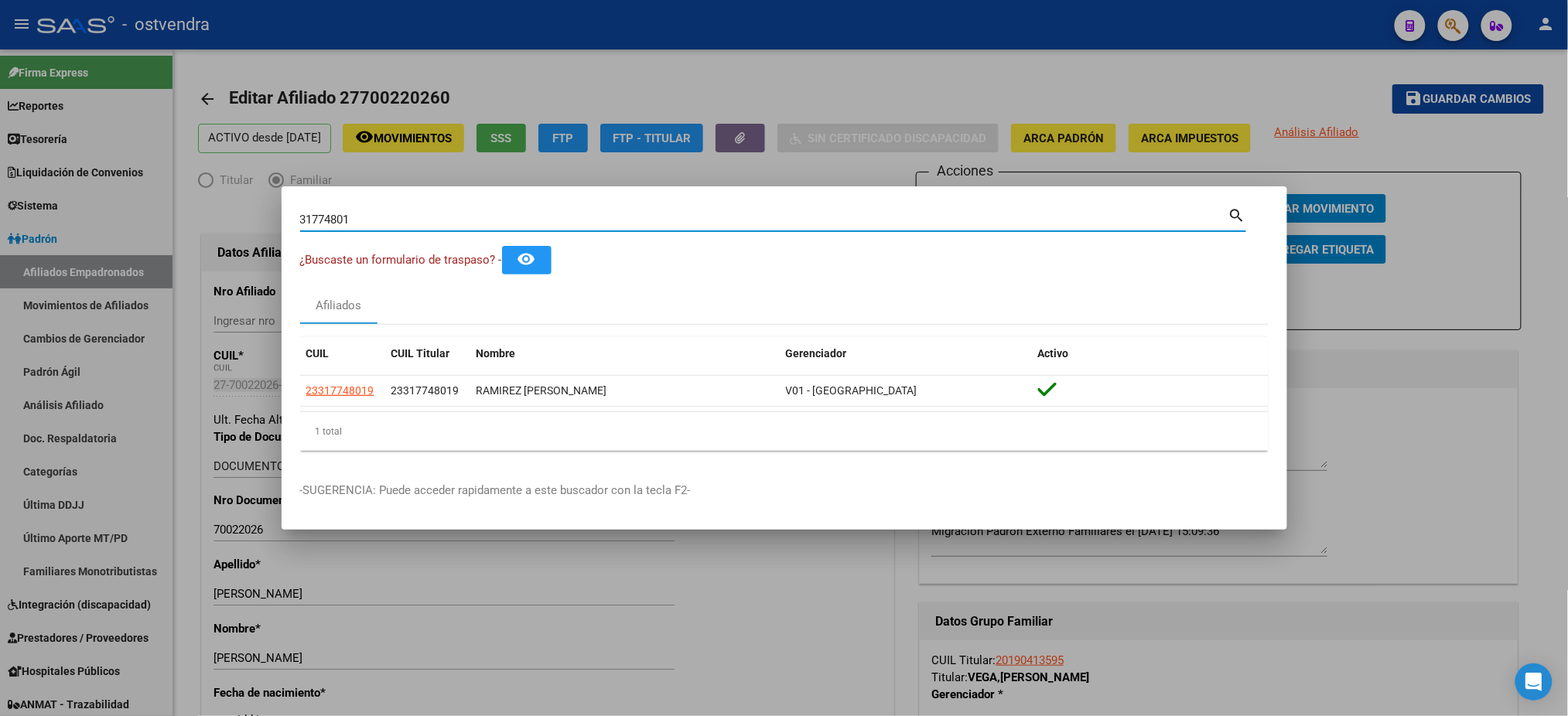
drag, startPoint x: 382, startPoint y: 217, endPoint x: 167, endPoint y: 216, distance: 215.0
click at [167, 216] on div "31774801 Buscar (apellido, dni, cuil, nro traspaso, cuit, obra social) search ¿…" at bounding box center [784, 358] width 1568 height 716
paste input "47414968"
type input "47414968"
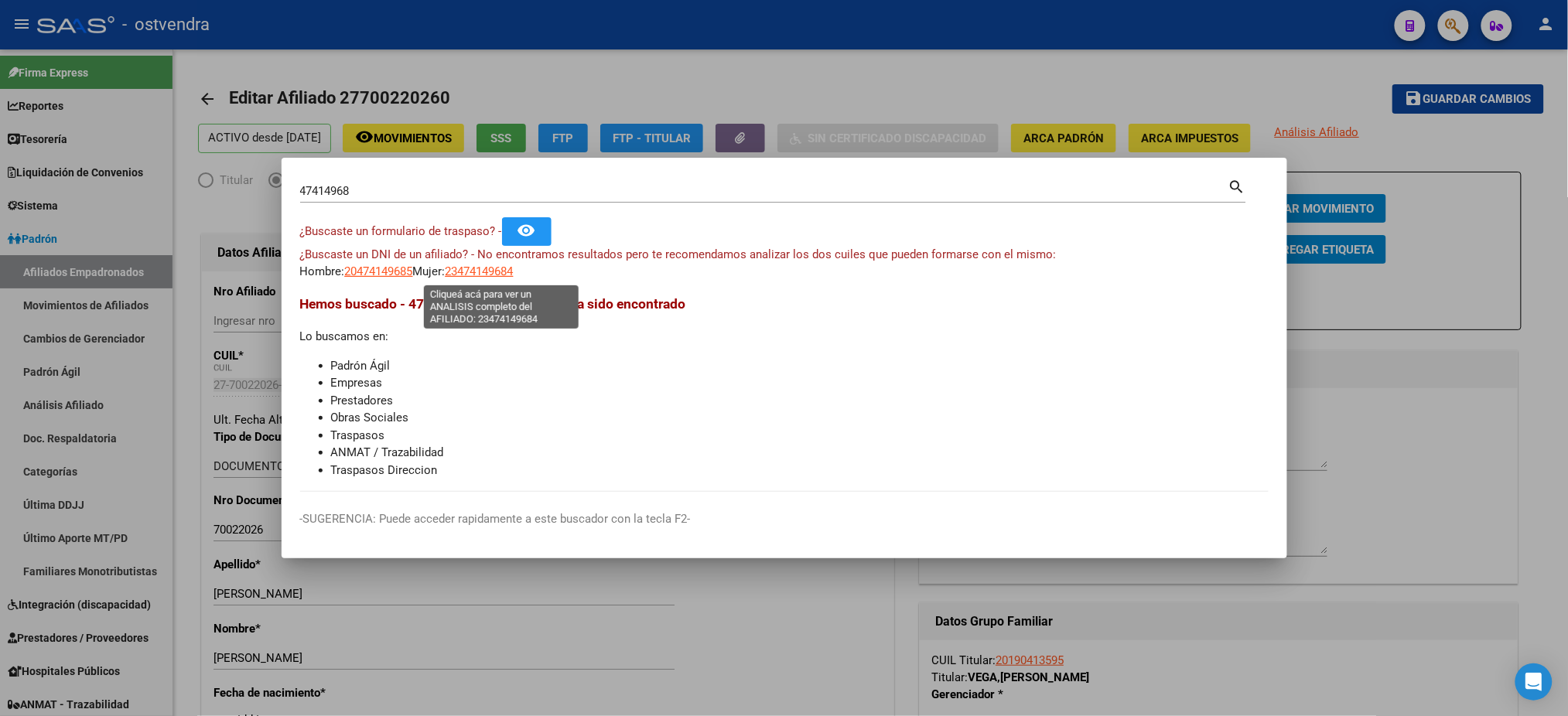
click at [508, 271] on span "23474149684" at bounding box center [479, 271] width 68 height 14
type textarea "23474149684"
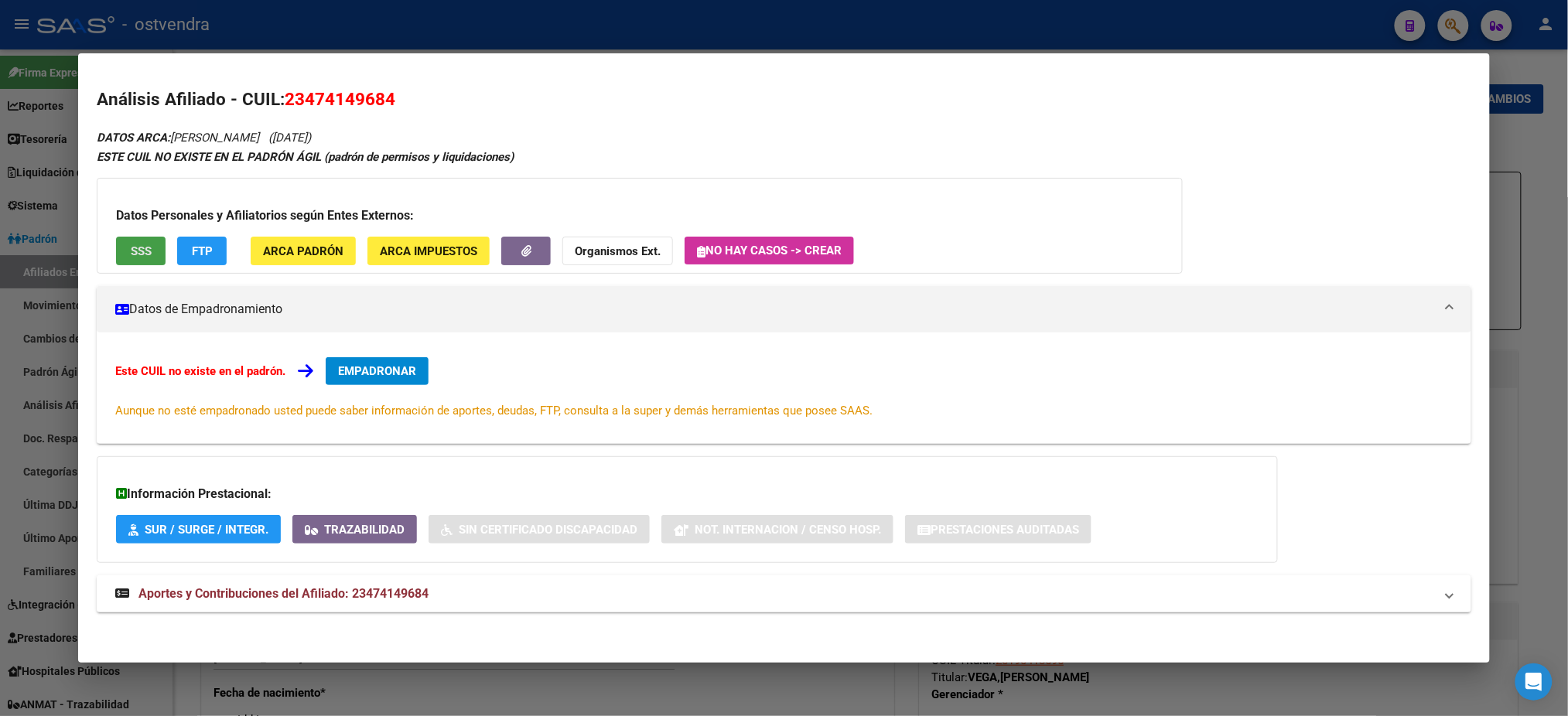
click at [130, 256] on span "SSS" at bounding box center [141, 251] width 21 height 14
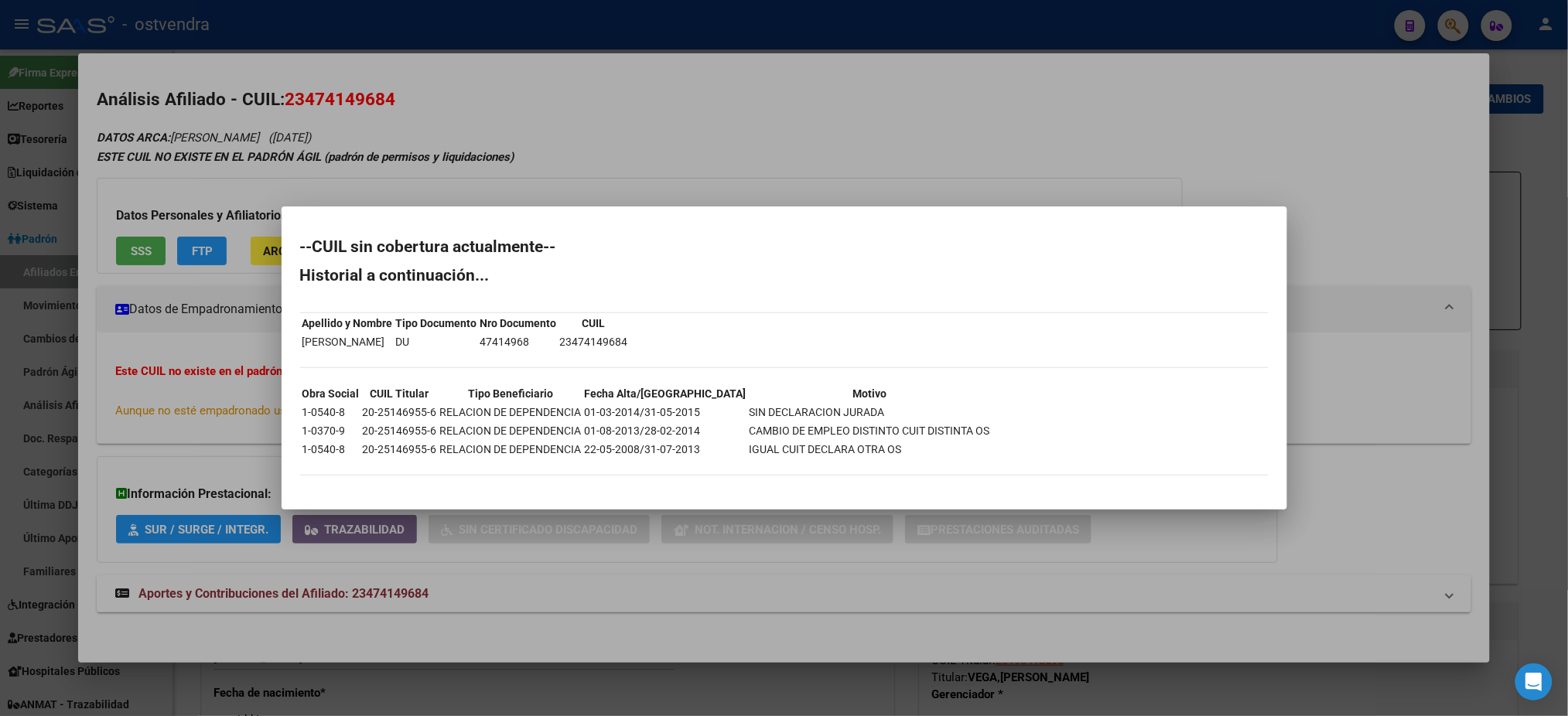
click at [194, 196] on div at bounding box center [784, 358] width 1568 height 716
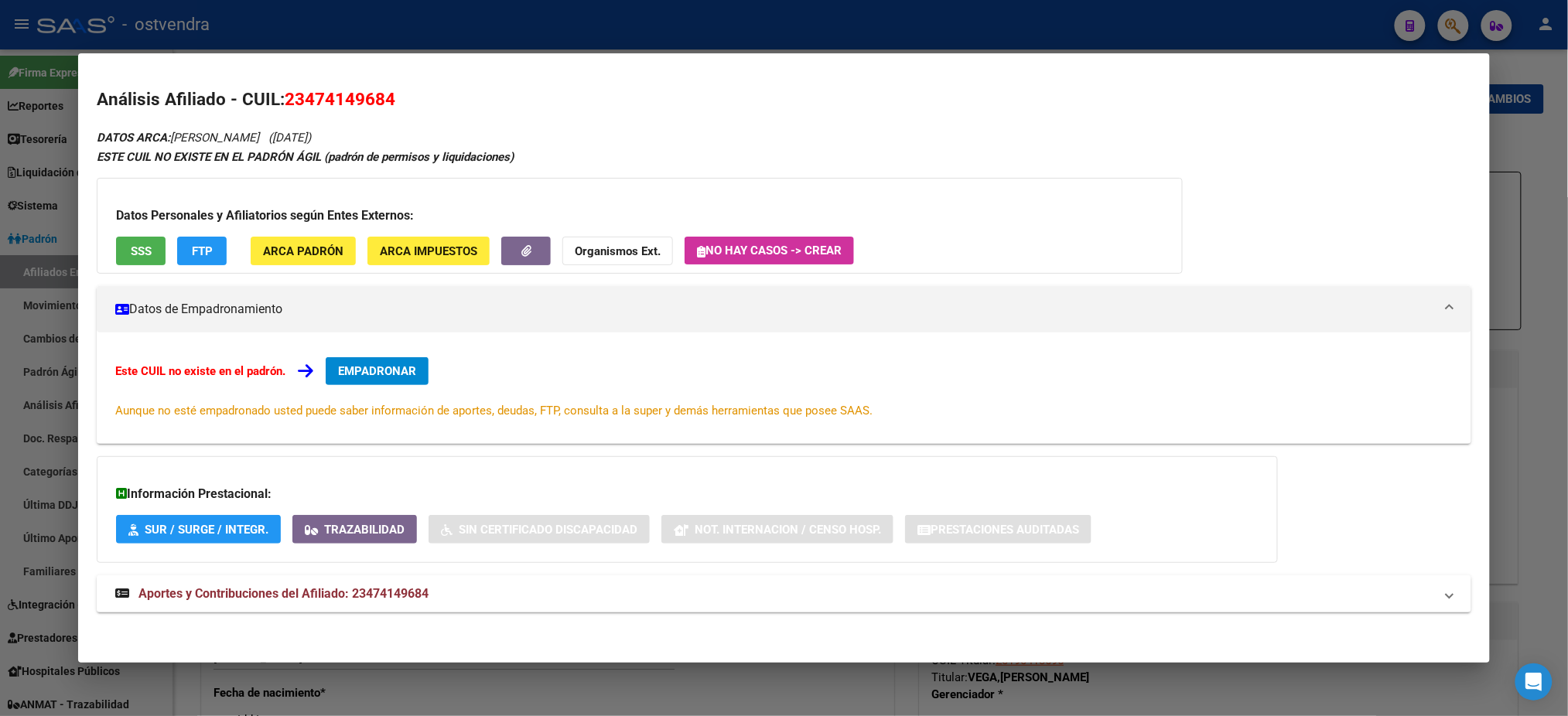
click at [201, 250] on span "FTP" at bounding box center [202, 251] width 21 height 14
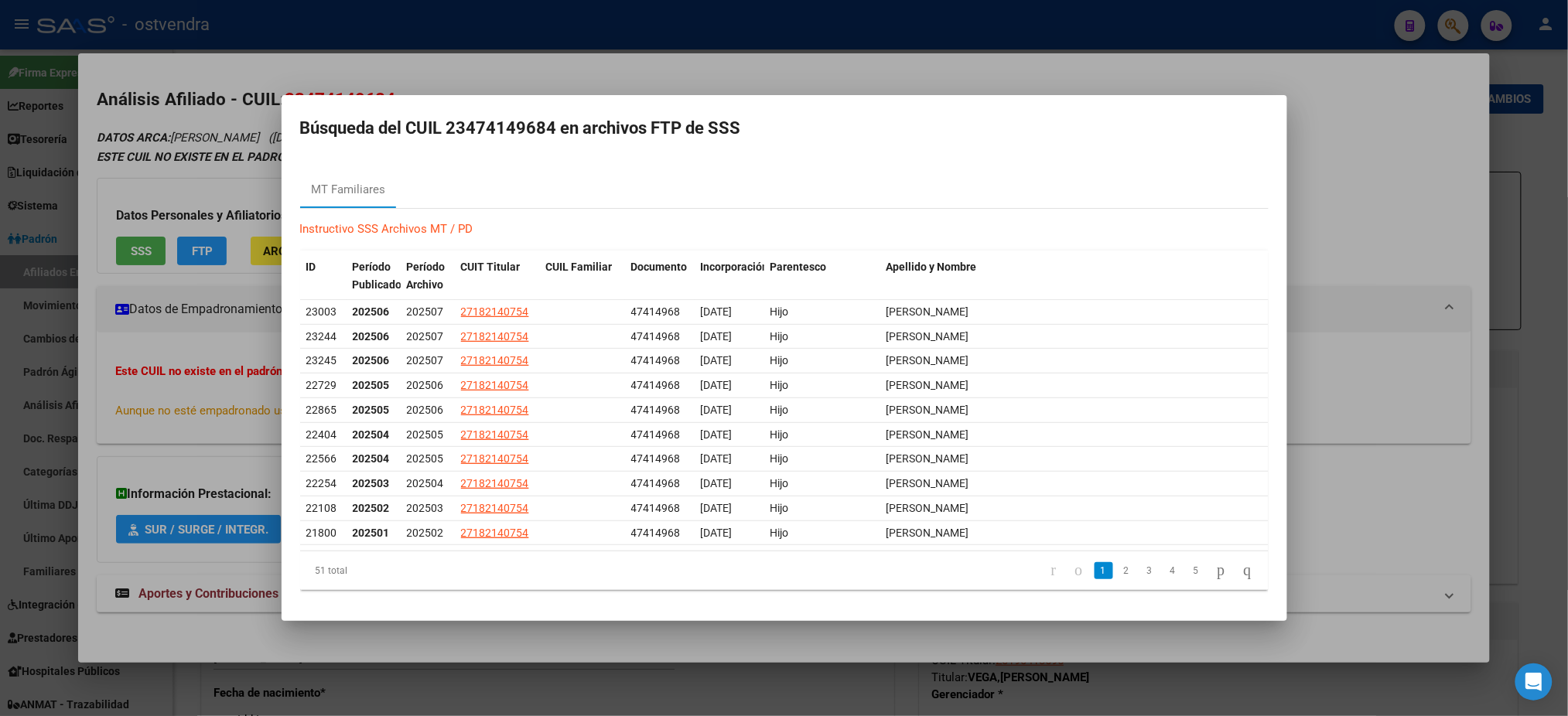
click at [236, 169] on div at bounding box center [784, 358] width 1568 height 716
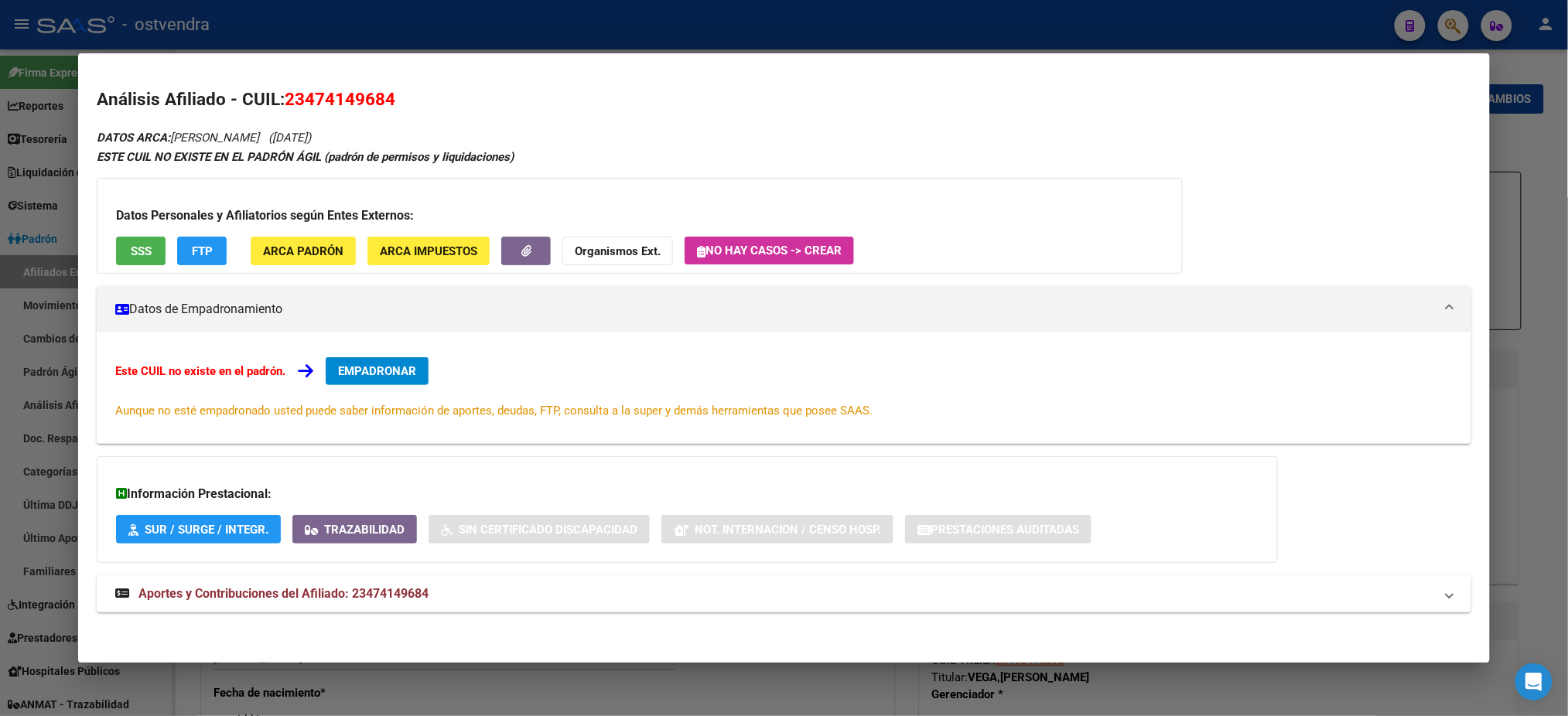
click at [466, 580] on mat-expansion-panel-header "Aportes y Contribuciones del Afiliado: 23474149684" at bounding box center [784, 594] width 1374 height 37
click at [496, 35] on div at bounding box center [784, 358] width 1568 height 716
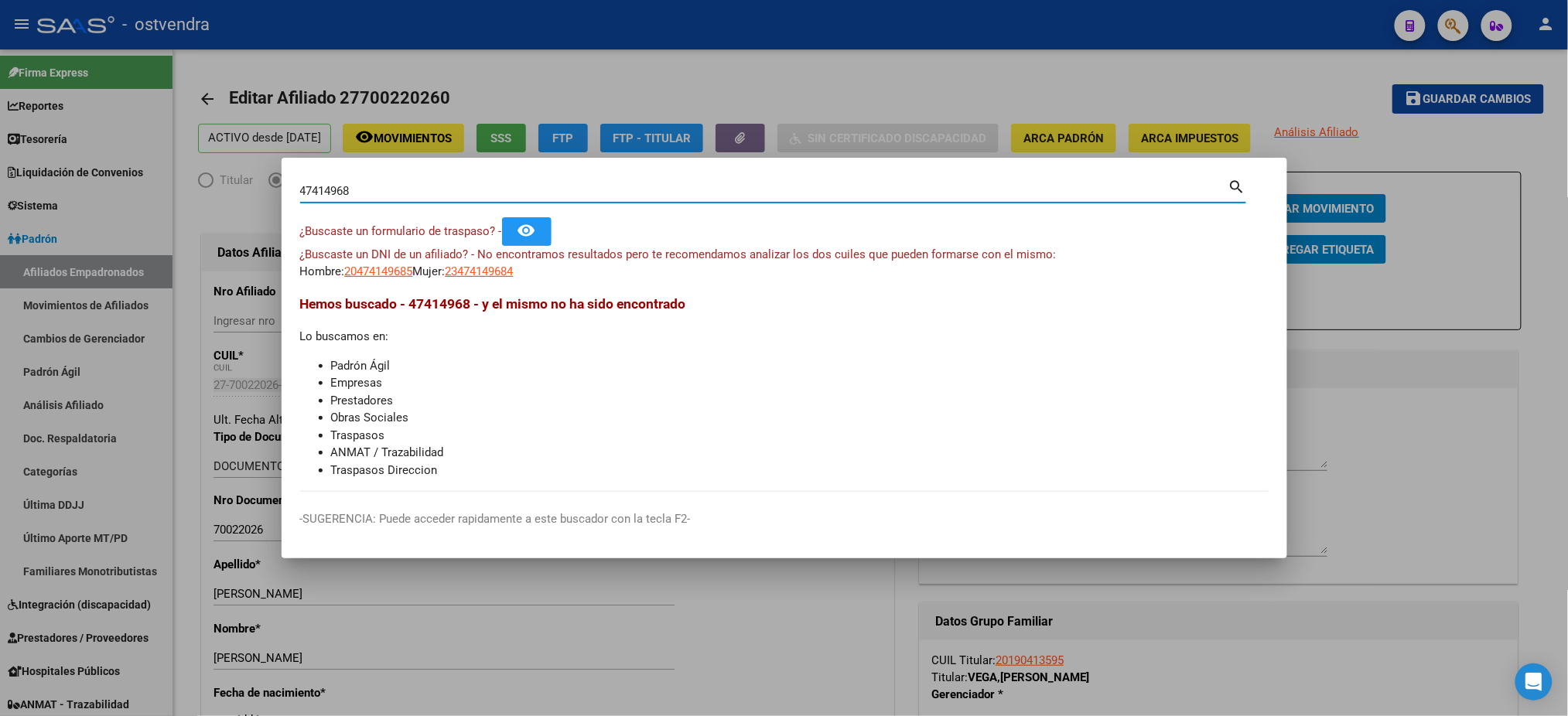
drag, startPoint x: 401, startPoint y: 196, endPoint x: 198, endPoint y: 205, distance: 203.2
click at [198, 205] on div "47414968 Buscar (apellido, dni, cuil, nro traspaso, cuit, obra social) search ¿…" at bounding box center [784, 358] width 1568 height 716
paste input "18214075"
type input "18214075"
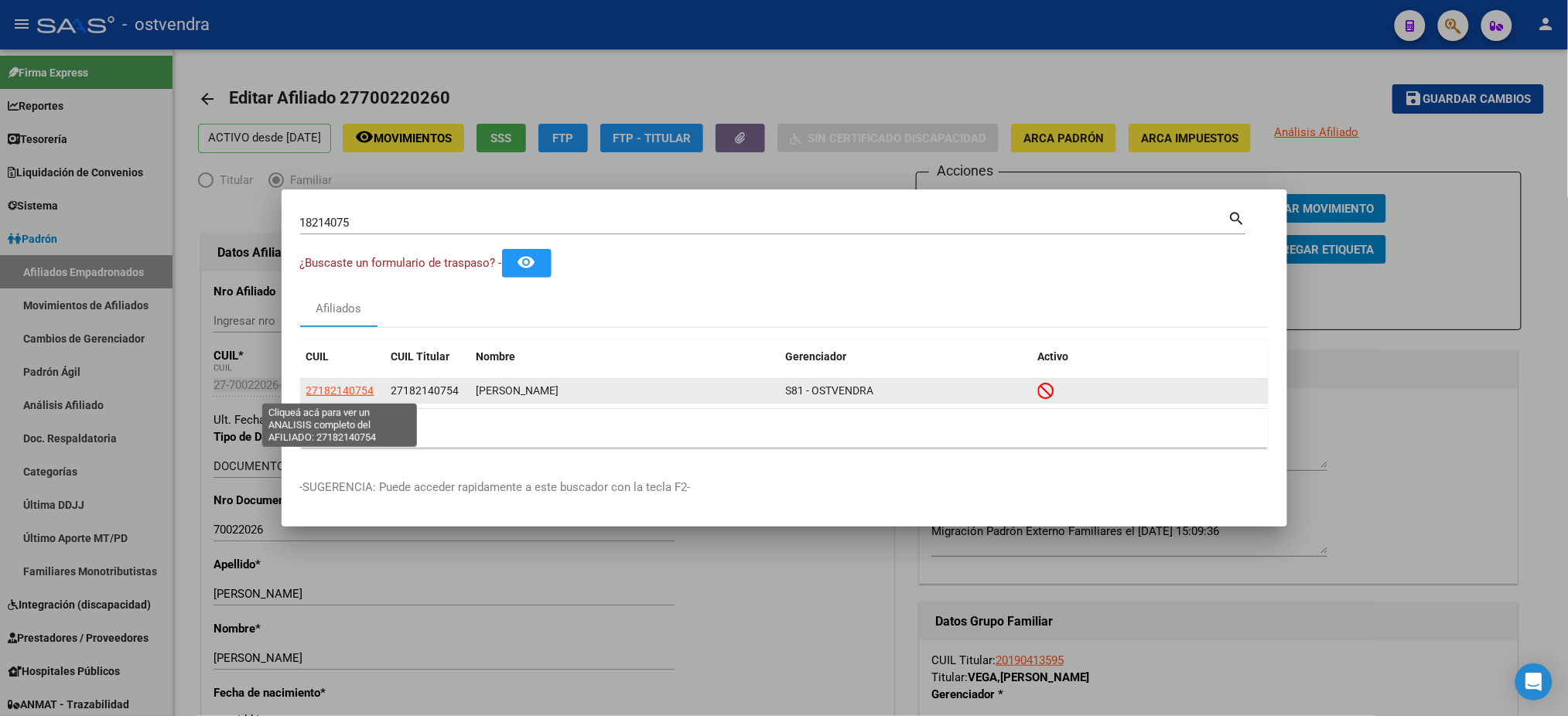
click at [344, 387] on span "27182140754" at bounding box center [340, 390] width 68 height 12
type textarea "27182140754"
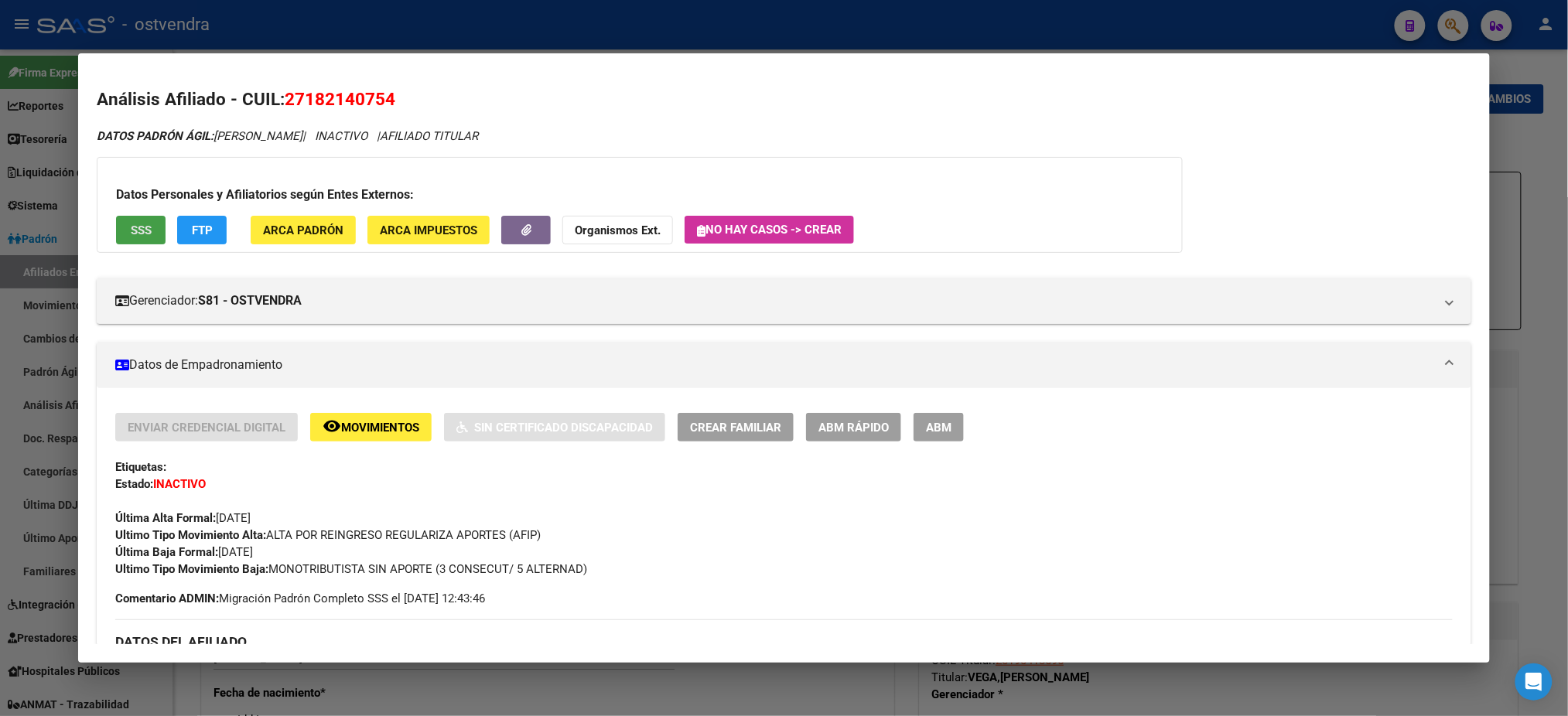
click at [148, 235] on button "SSS" at bounding box center [141, 230] width 50 height 28
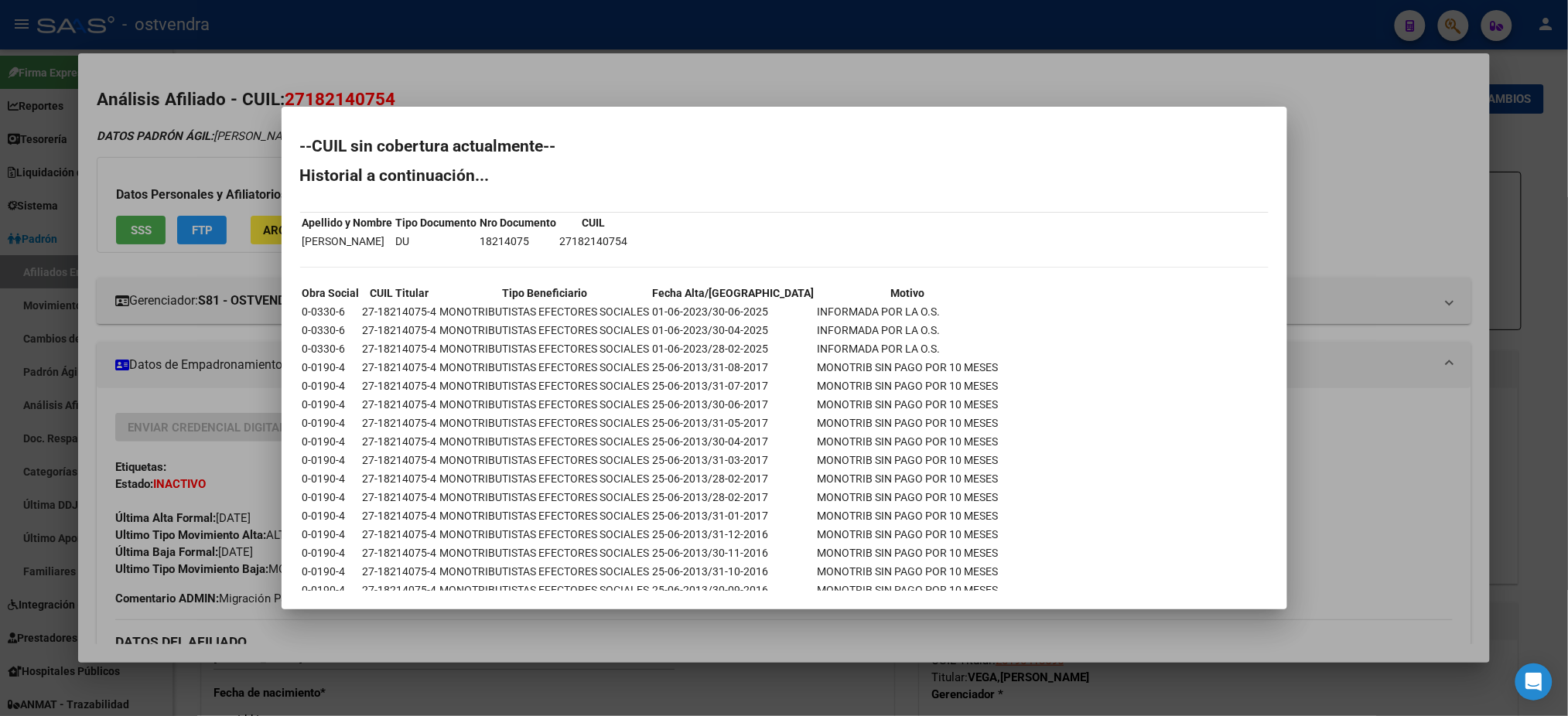
click at [195, 160] on div at bounding box center [784, 358] width 1568 height 716
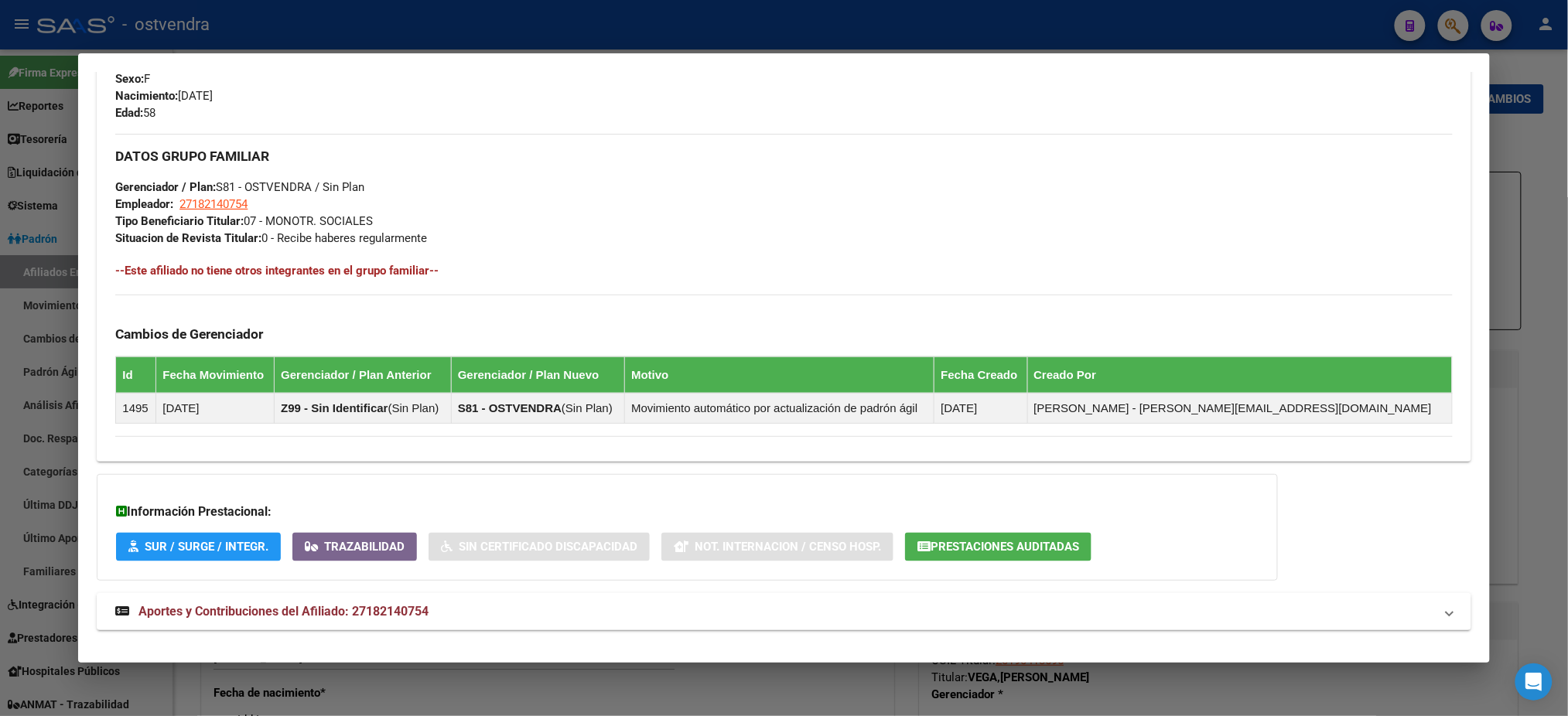
scroll to position [732, 0]
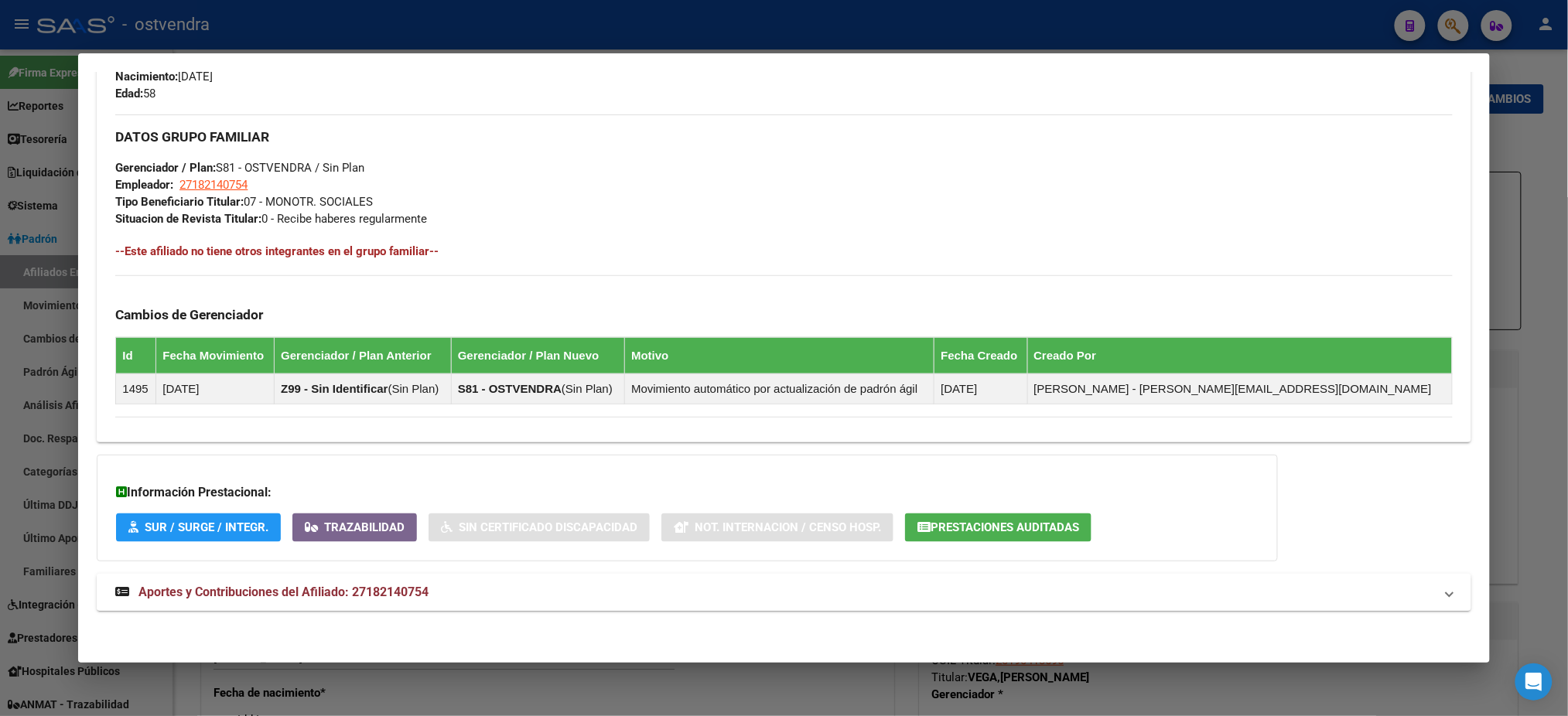
click at [1307, 608] on mat-expansion-panel-header "Aportes y Contribuciones del Afiliado: 27182140754" at bounding box center [784, 593] width 1374 height 37
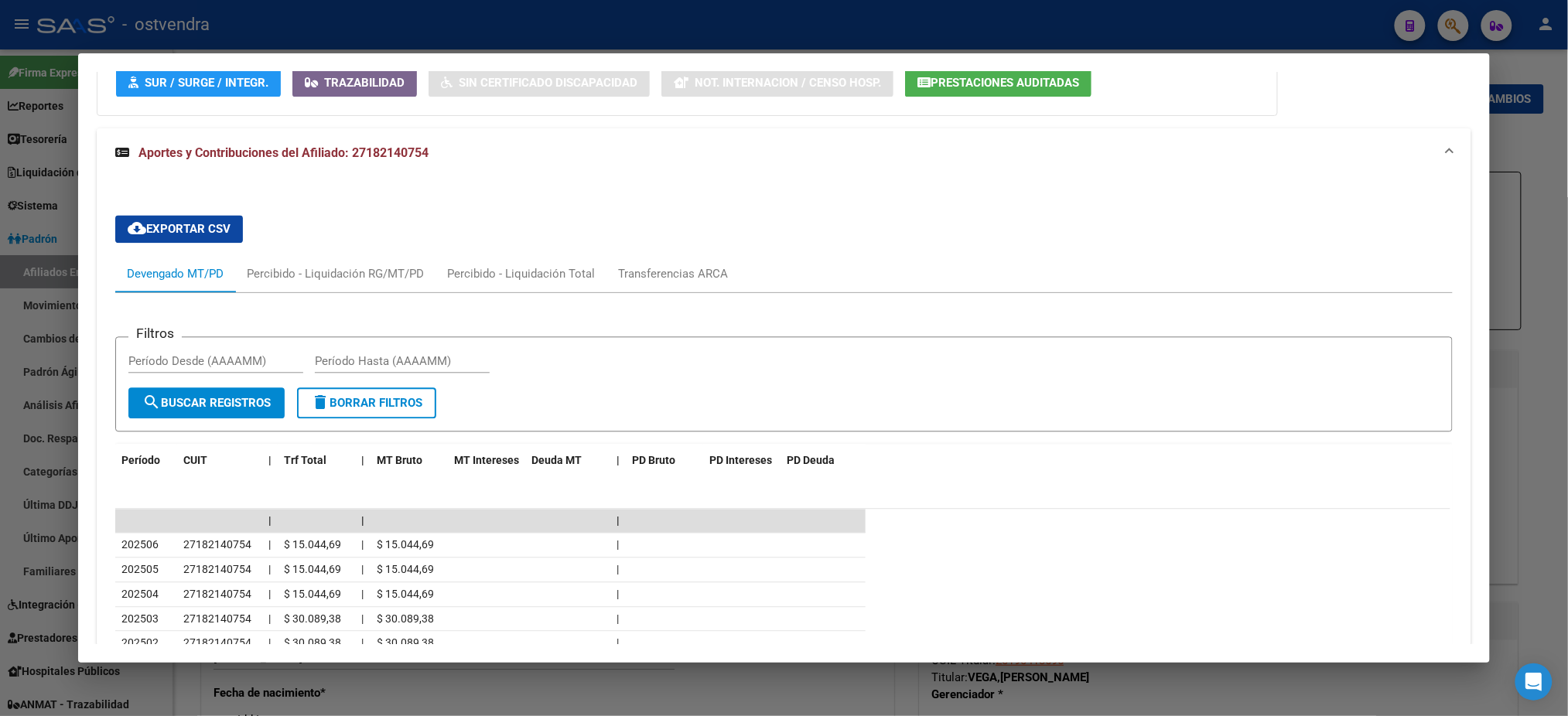
scroll to position [1172, 0]
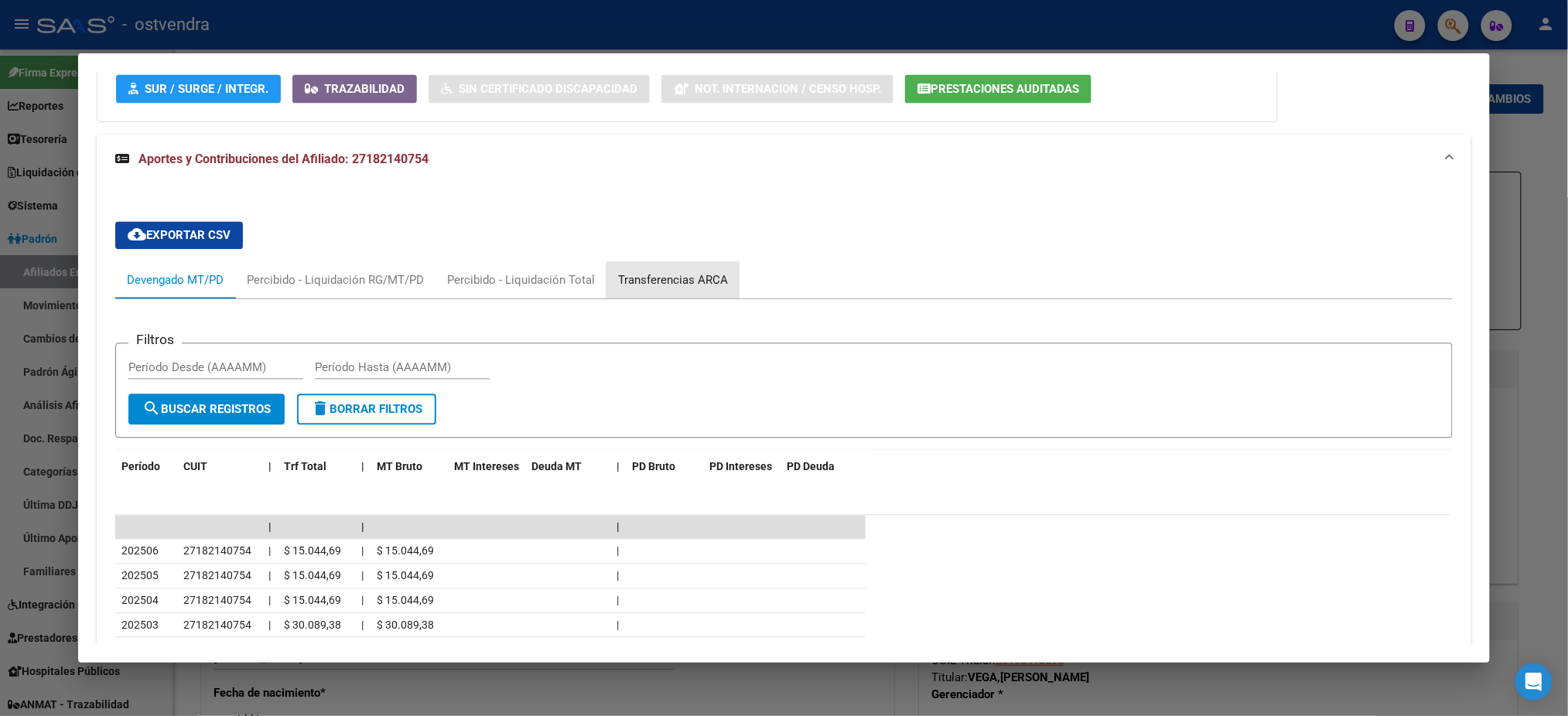
click at [664, 283] on div "Transferencias ARCA" at bounding box center [673, 279] width 110 height 17
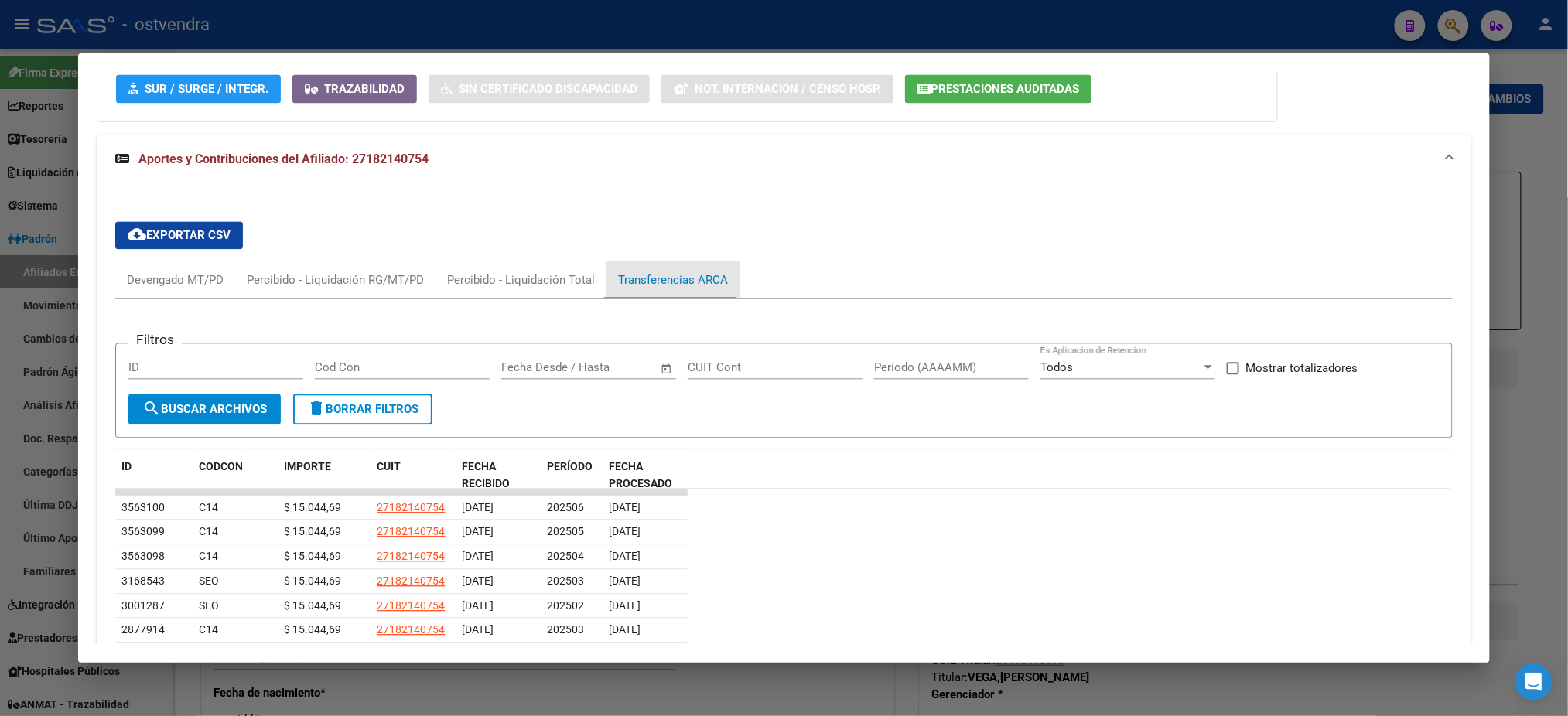
click at [664, 283] on div "Transferencias ARCA" at bounding box center [673, 279] width 110 height 17
click at [166, 278] on div "Devengado MT/PD" at bounding box center [175, 279] width 97 height 17
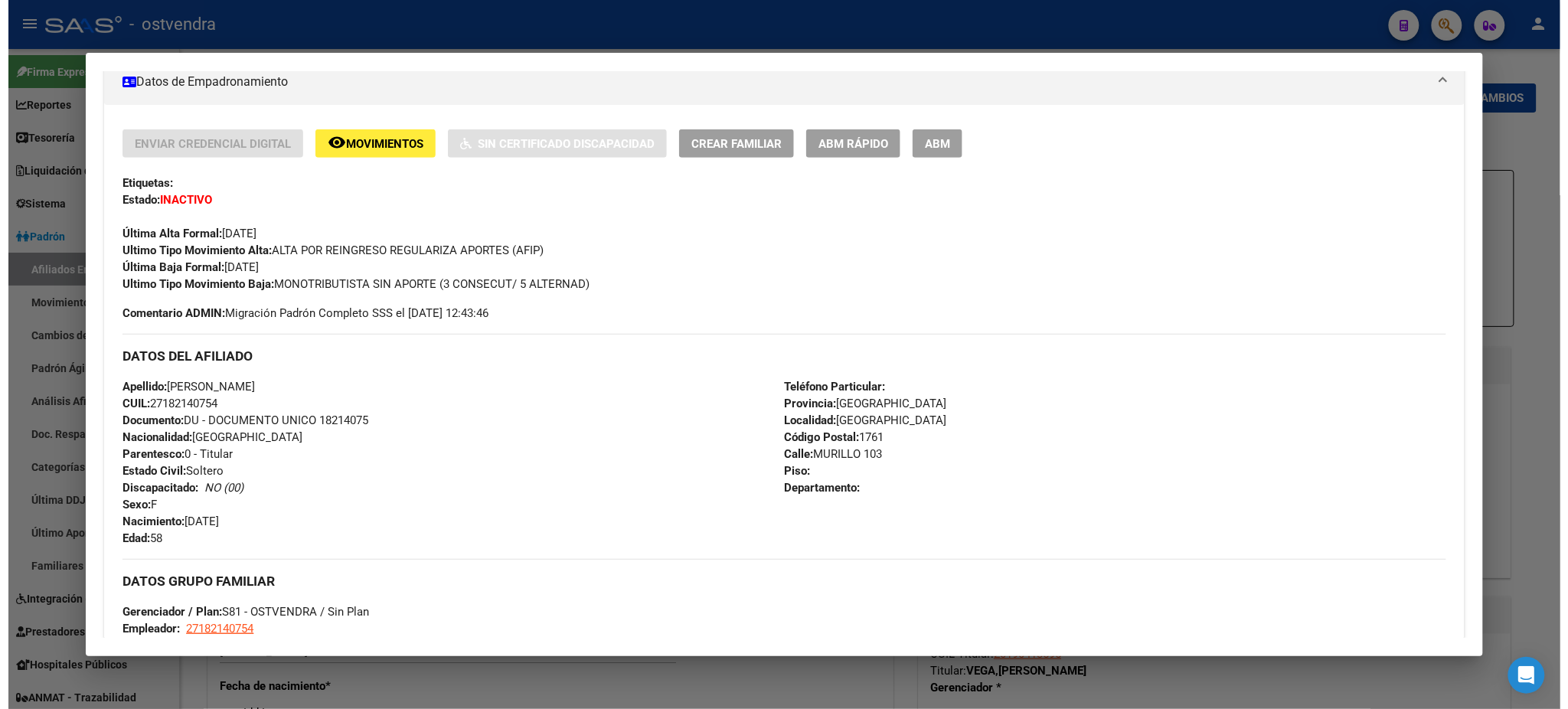
scroll to position [0, 0]
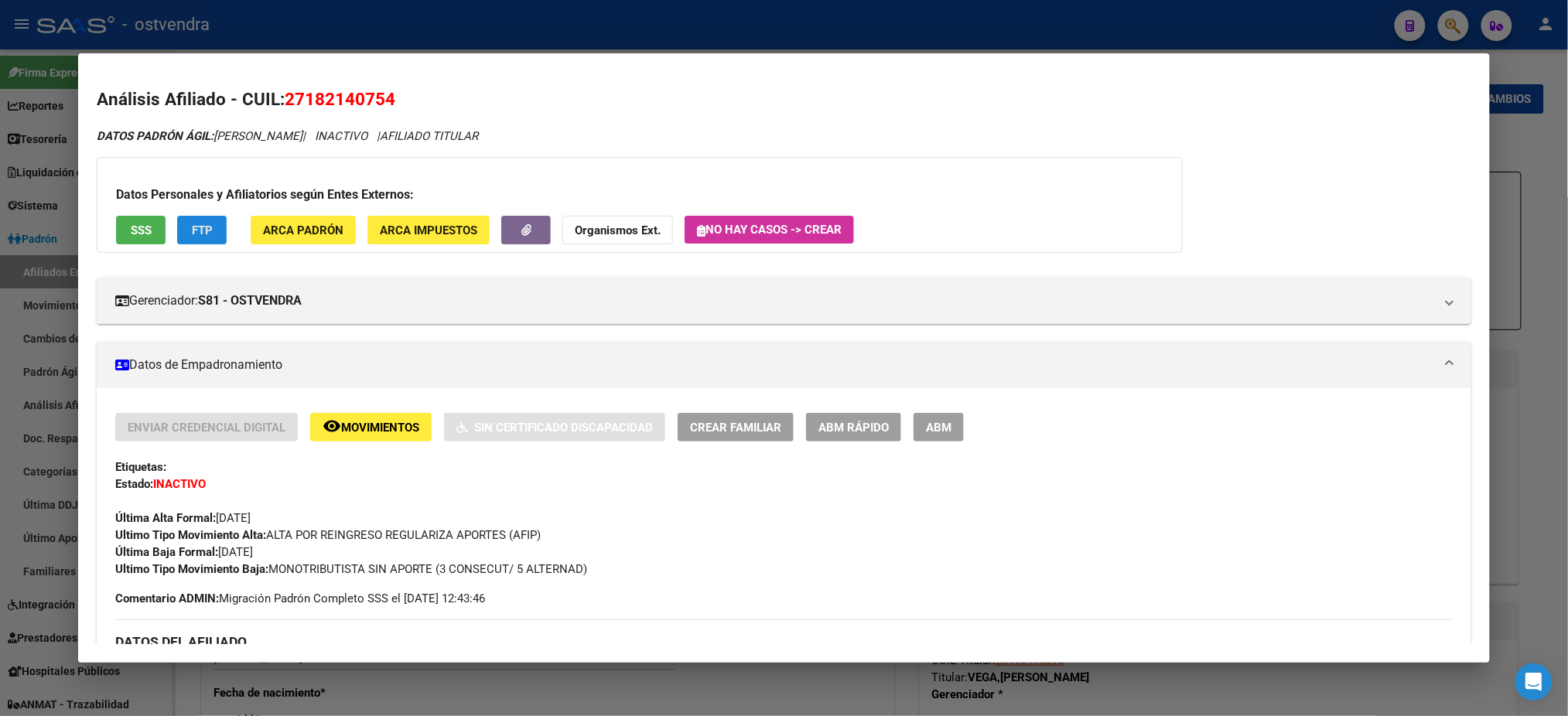
click at [201, 216] on button "FTP" at bounding box center [202, 230] width 50 height 28
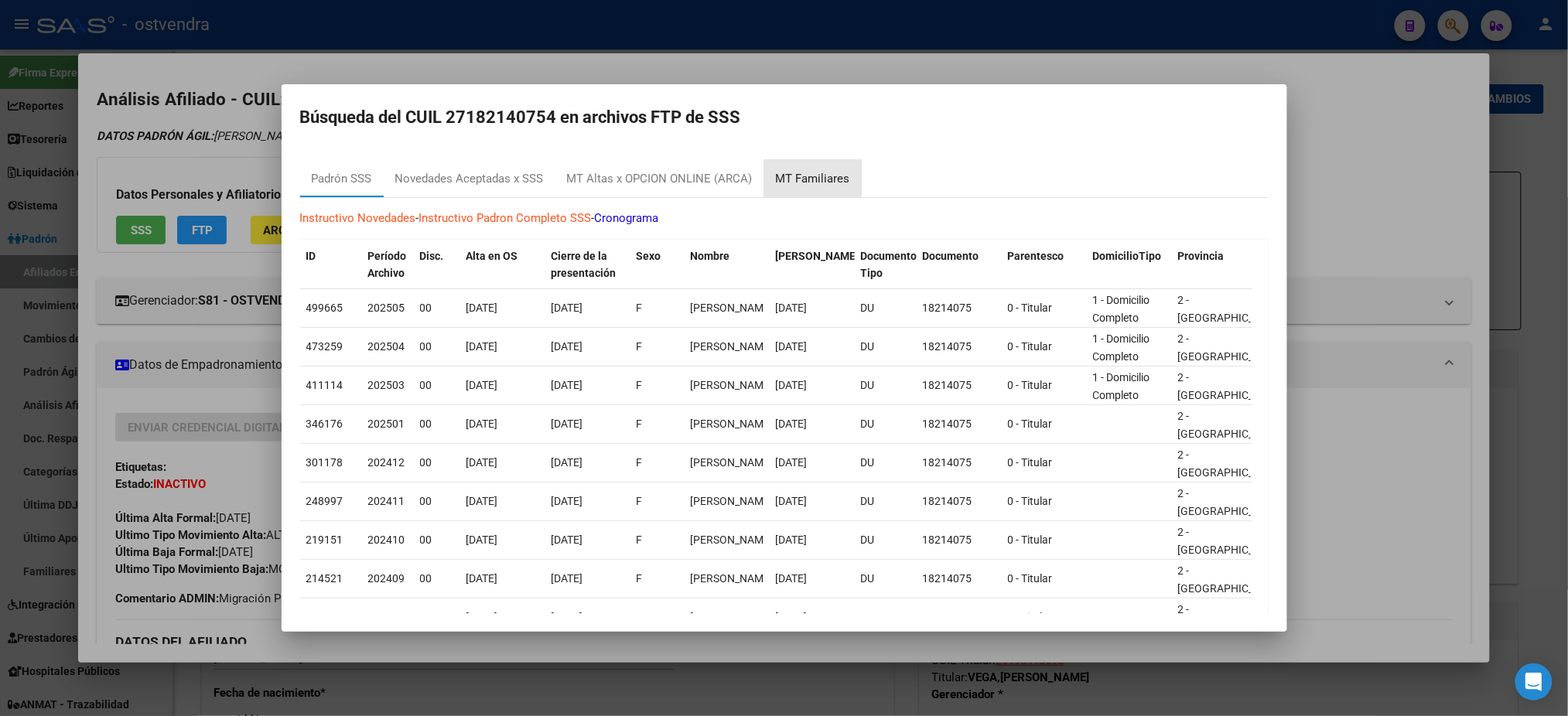
click at [830, 182] on div "MT Familiares" at bounding box center [813, 179] width 75 height 18
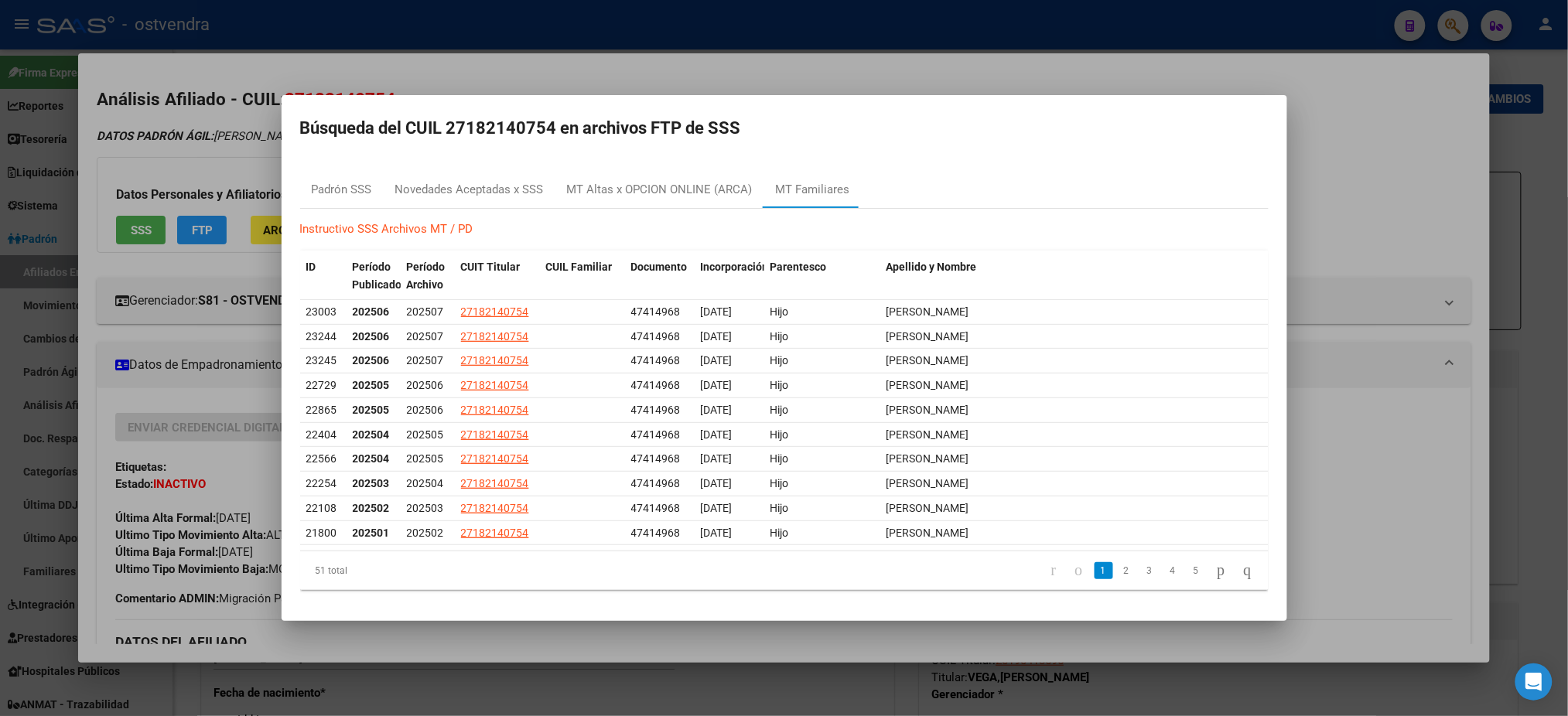
click at [829, 68] on div at bounding box center [784, 358] width 1568 height 716
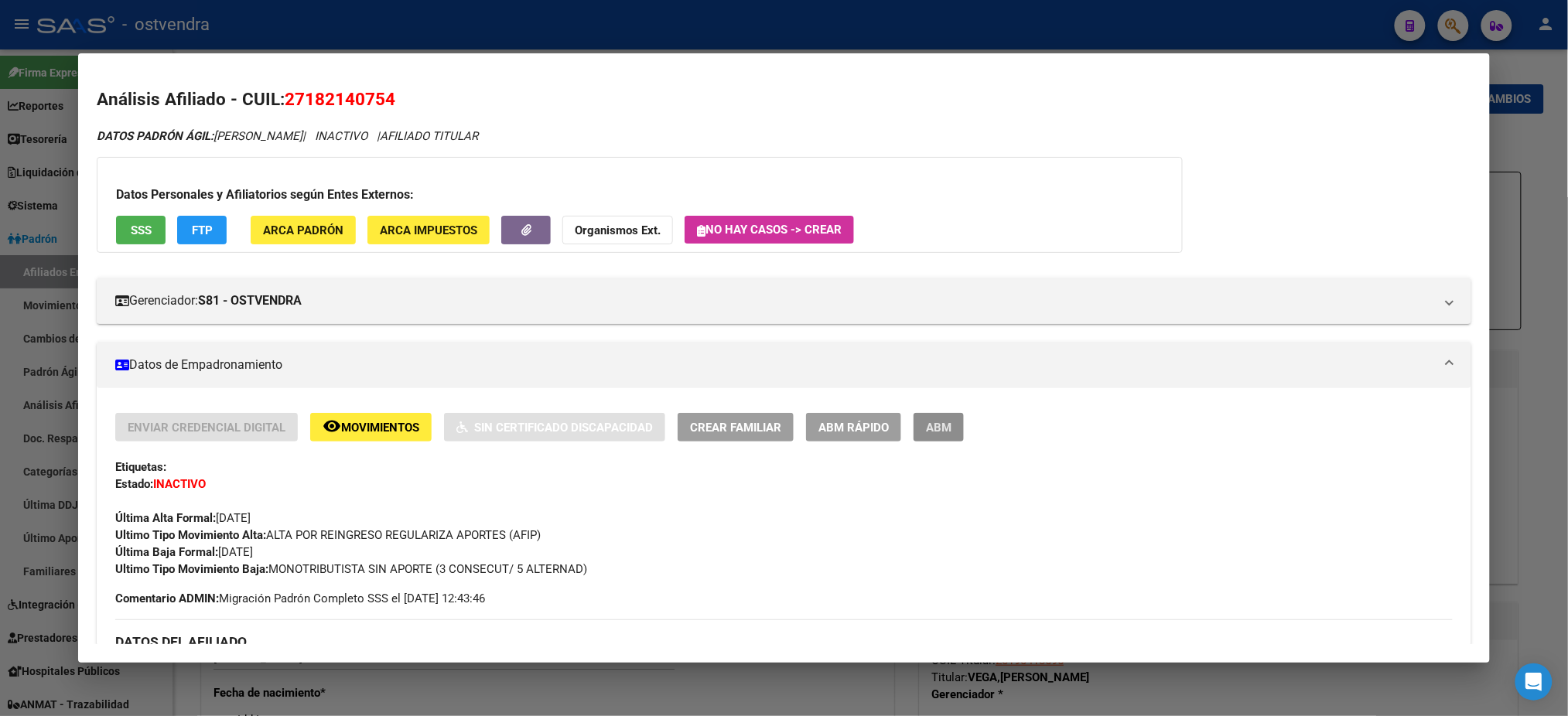
click at [937, 439] on button "ABM" at bounding box center [938, 427] width 51 height 28
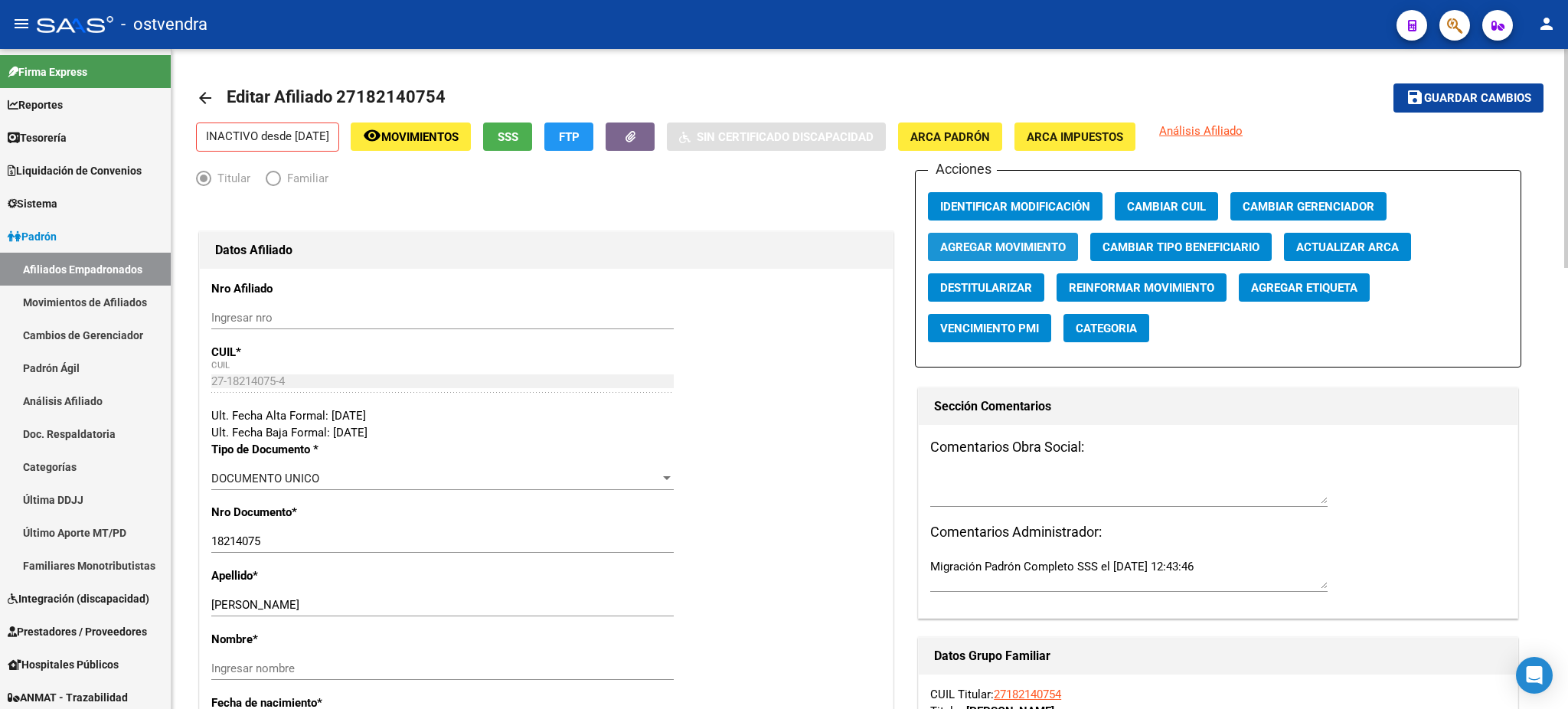
click at [1025, 247] on span "Agregar Movimiento" at bounding box center [1002, 248] width 126 height 14
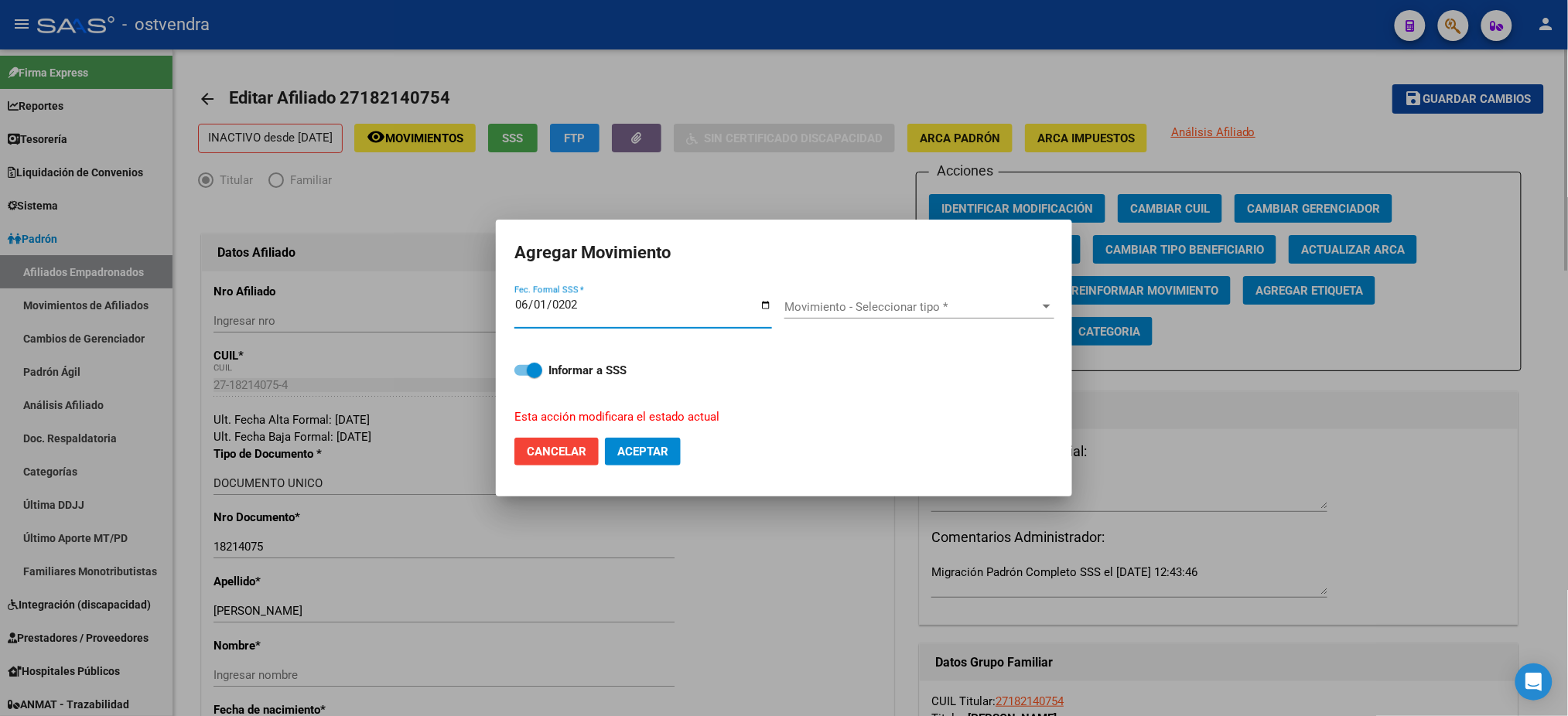
type input "[DATE]"
click at [946, 304] on span "Movimiento - Seleccionar tipo *" at bounding box center [912, 307] width 256 height 14
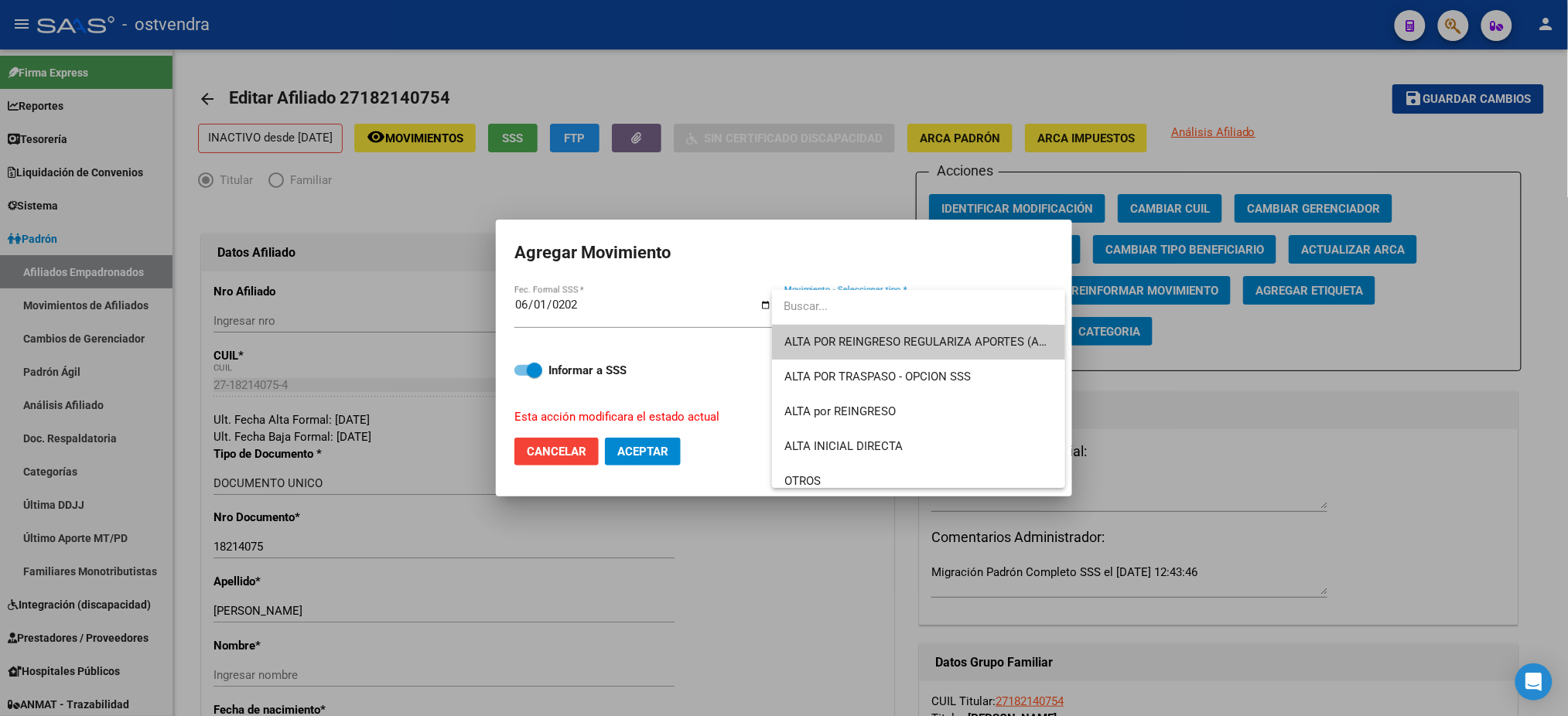
click at [944, 322] on input "dropdown search" at bounding box center [910, 306] width 278 height 35
click at [944, 347] on span "ALTA POR REINGRESO REGULARIZA APORTES (AFIP)" at bounding box center [921, 342] width 274 height 14
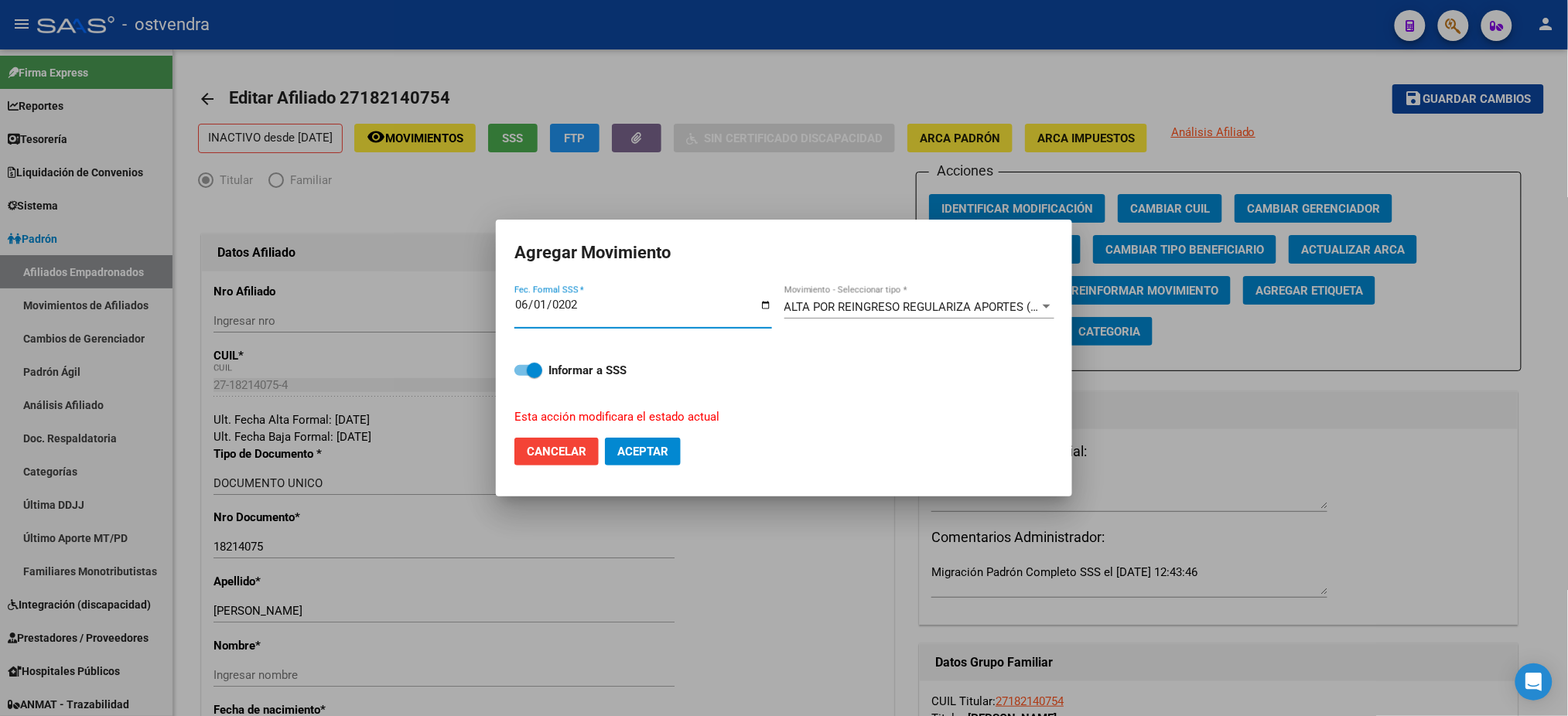
click at [548, 304] on input "[DATE]" at bounding box center [643, 311] width 257 height 25
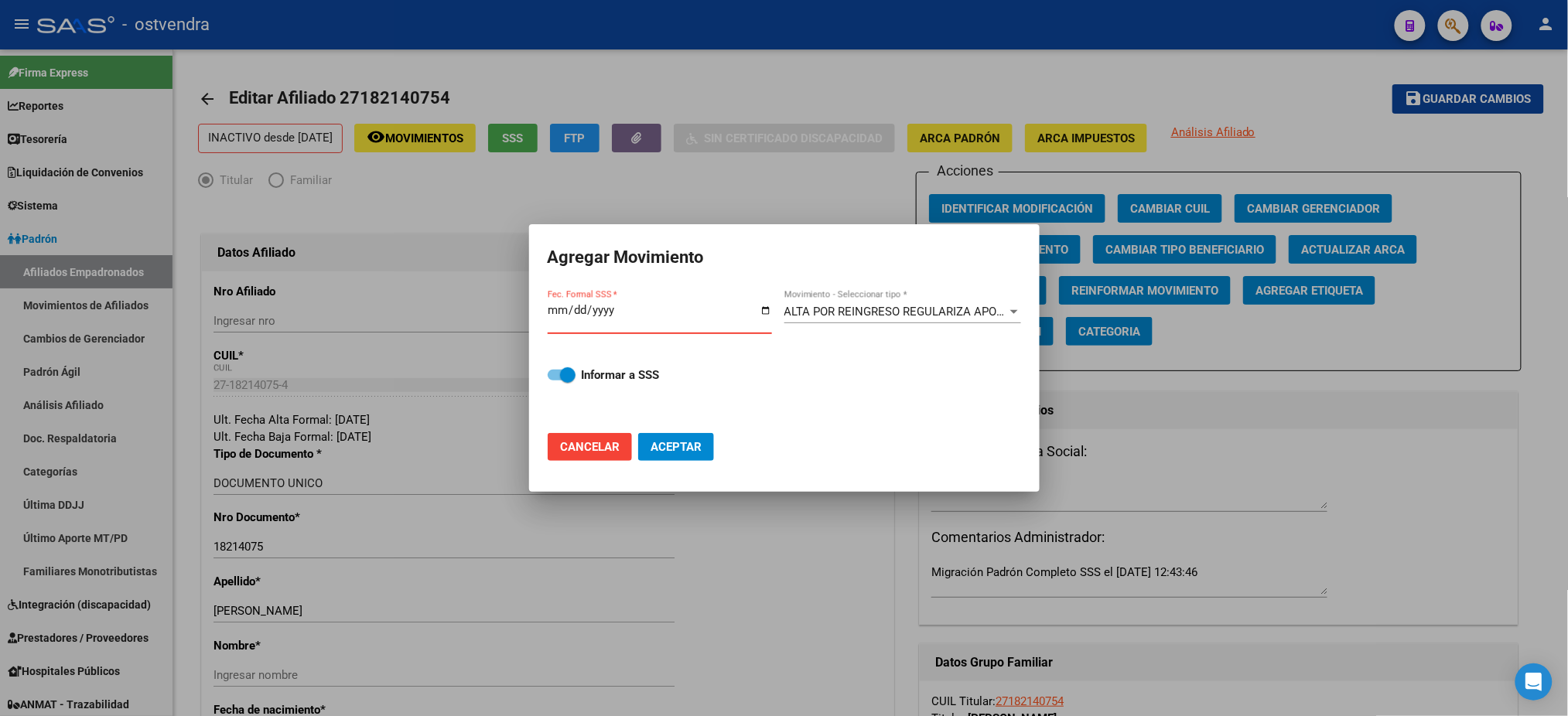
type input "[DATE]"
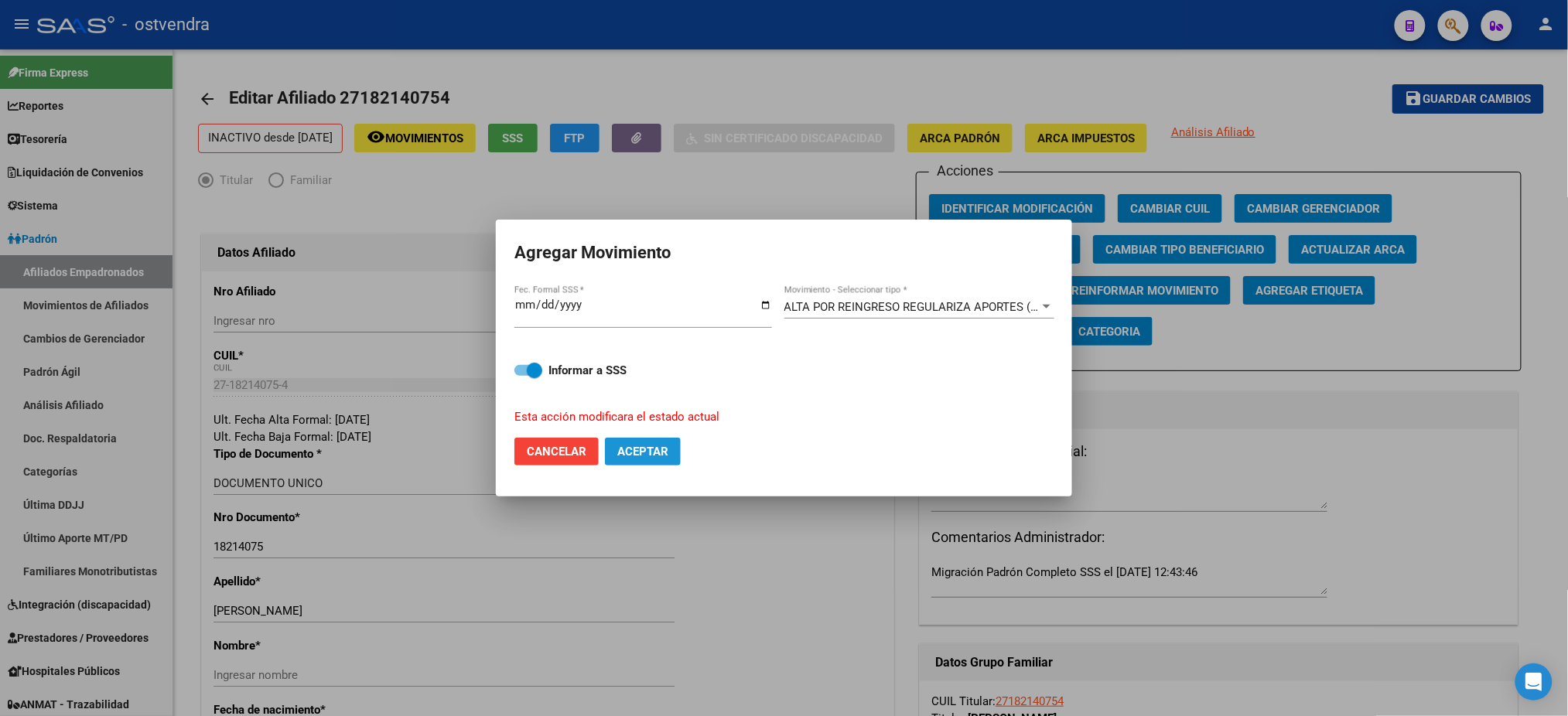
click at [650, 460] on button "Aceptar" at bounding box center [642, 451] width 75 height 28
checkbox input "false"
